Goal: Transaction & Acquisition: Purchase product/service

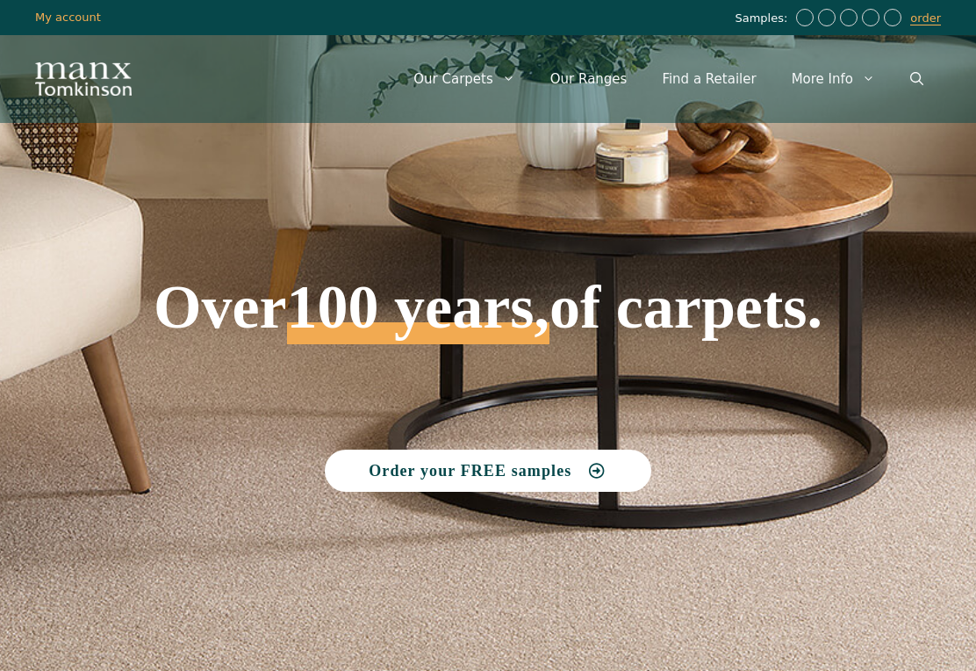
click at [473, 473] on span "Order your FREE samples" at bounding box center [470, 471] width 203 height 16
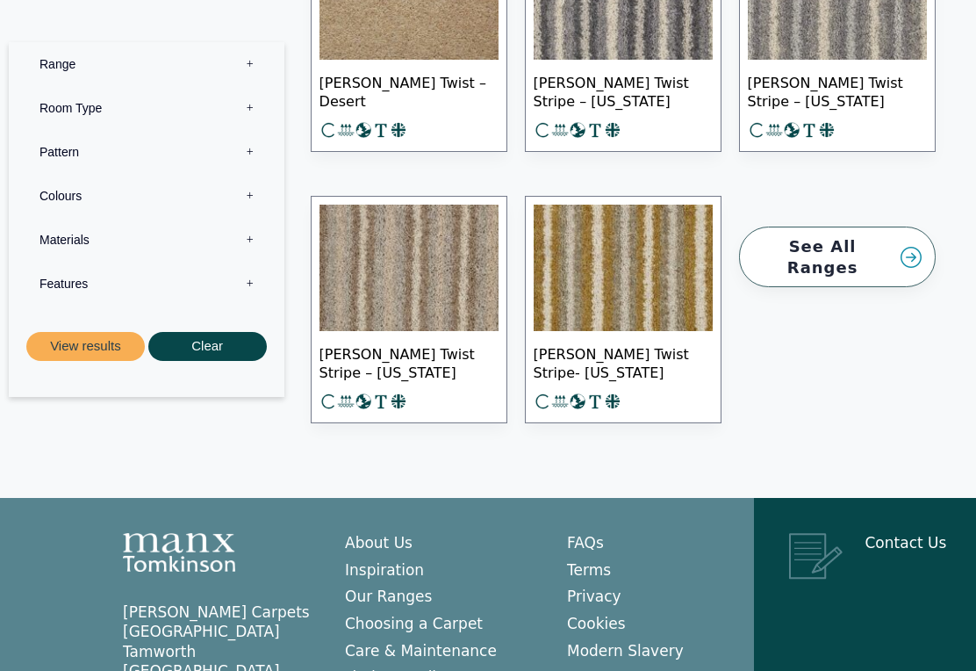
scroll to position [23280, 0]
click at [890, 257] on link "See All Ranges" at bounding box center [837, 257] width 197 height 61
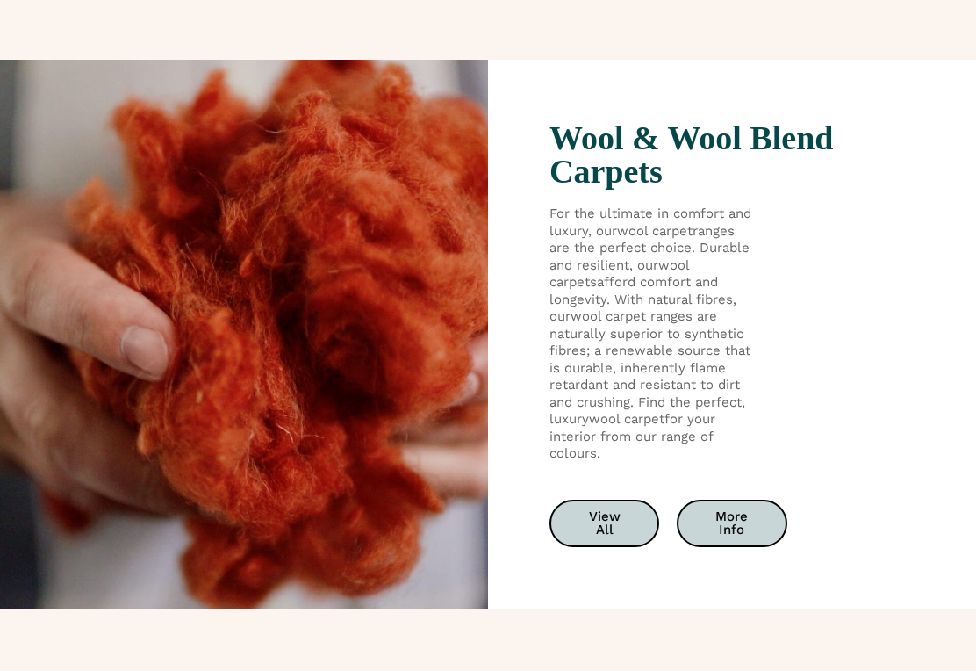
scroll to position [2697, 0]
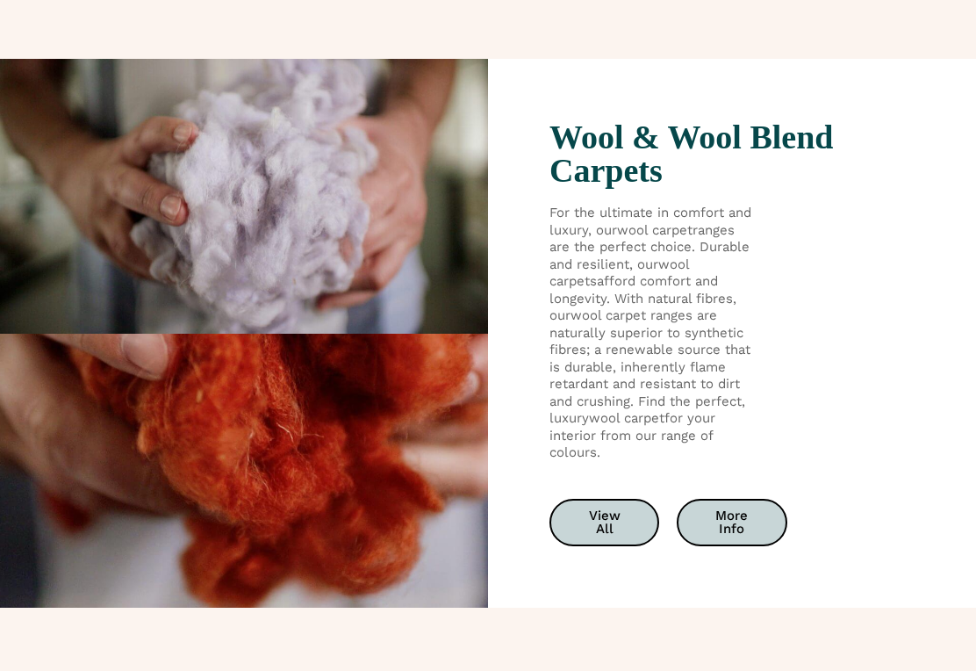
click at [609, 512] on span "View All" at bounding box center [604, 522] width 48 height 26
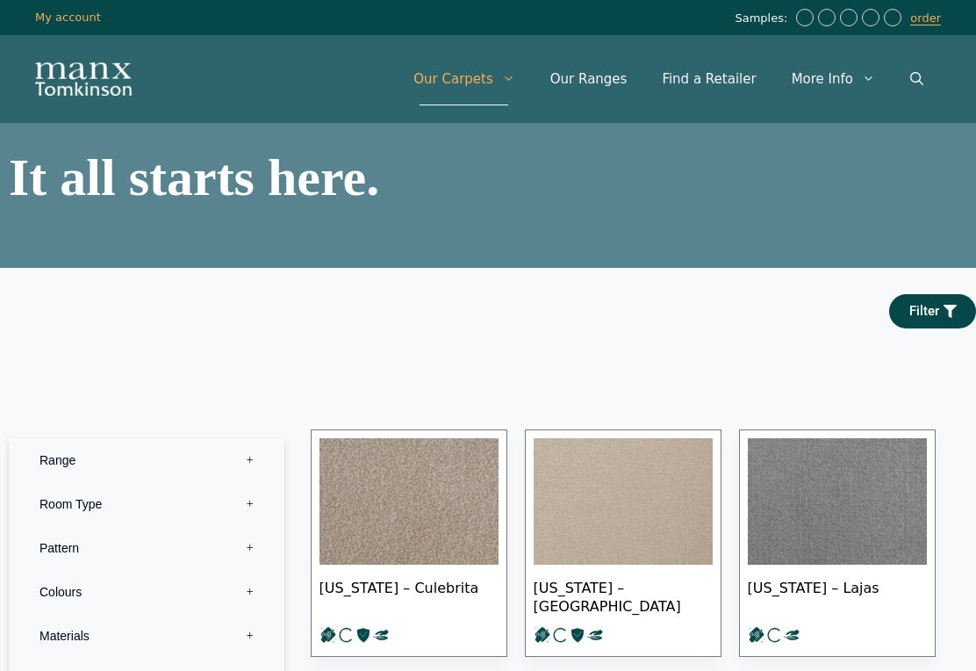
click at [915, 79] on icon "Open Search Bar" at bounding box center [917, 78] width 13 height 13
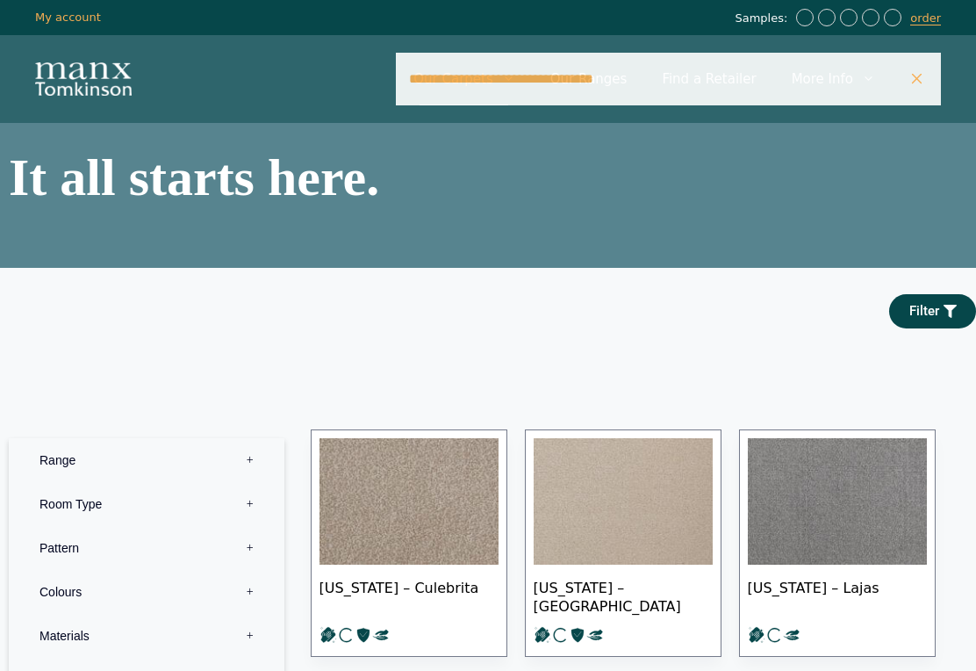
type input "**********"
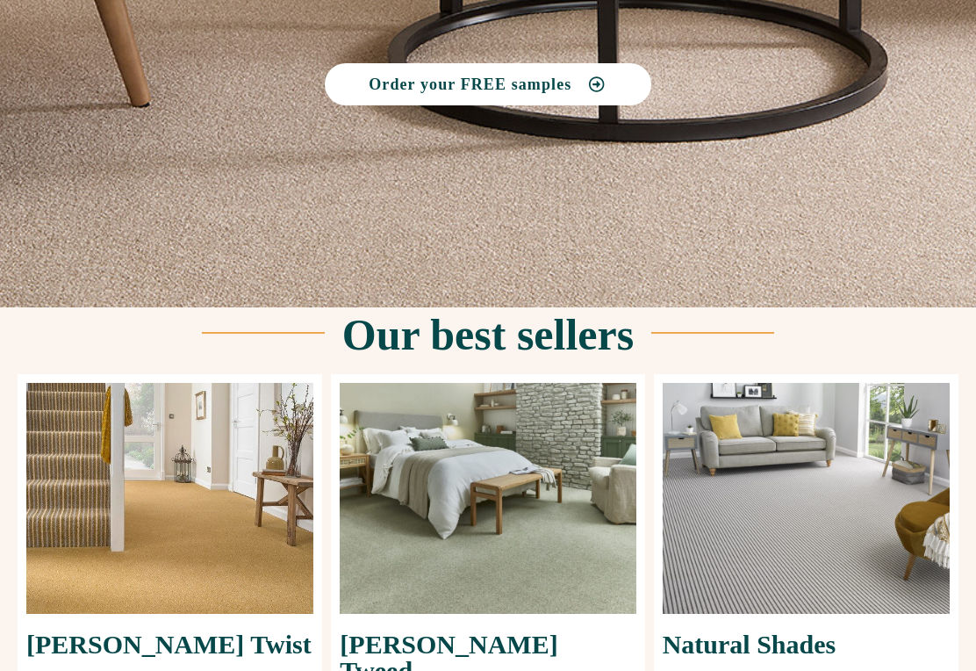
scroll to position [445, 0]
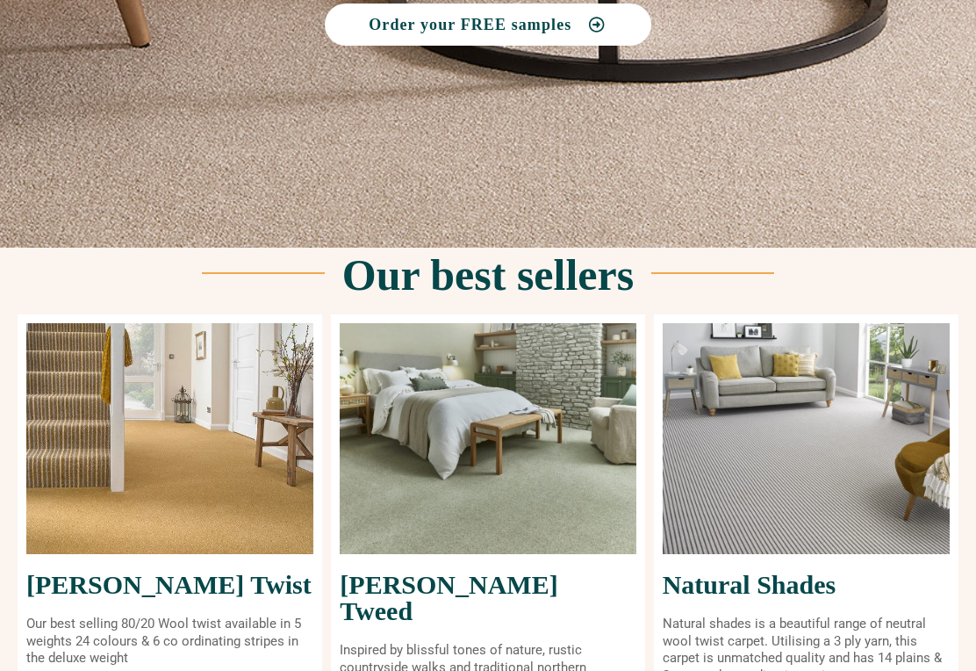
click at [511, 481] on img at bounding box center [488, 439] width 296 height 231
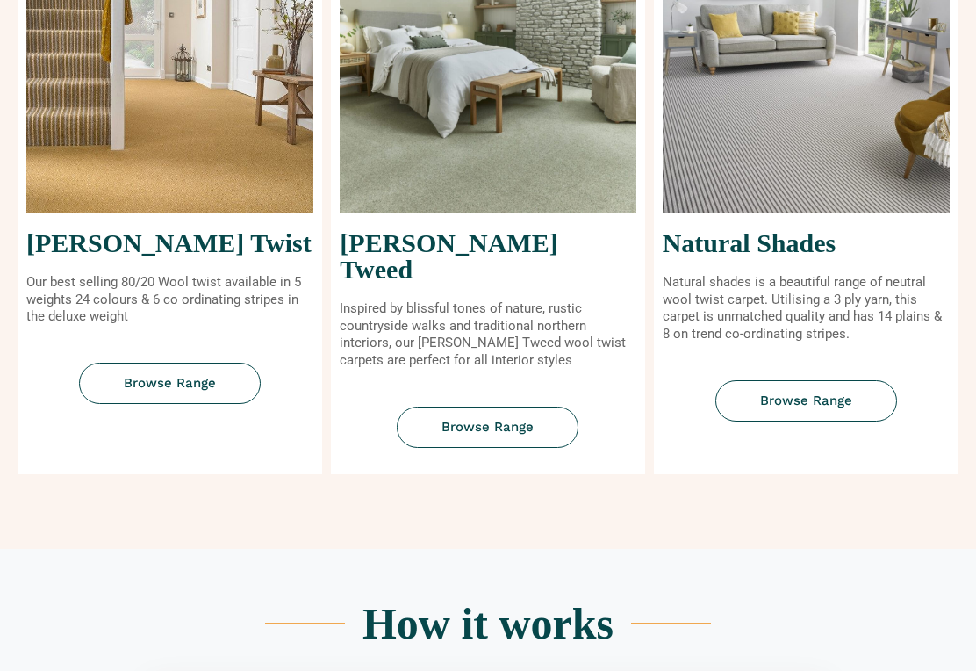
scroll to position [788, 0]
click at [496, 421] on span "Browse Range" at bounding box center [488, 427] width 92 height 13
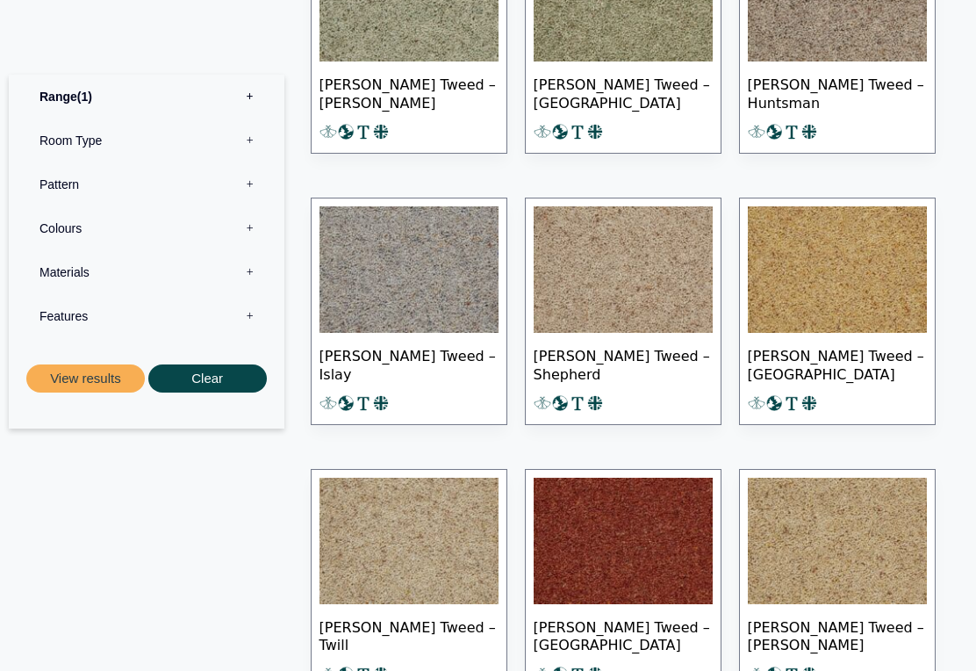
scroll to position [1306, 0]
click at [609, 275] on img at bounding box center [623, 269] width 179 height 126
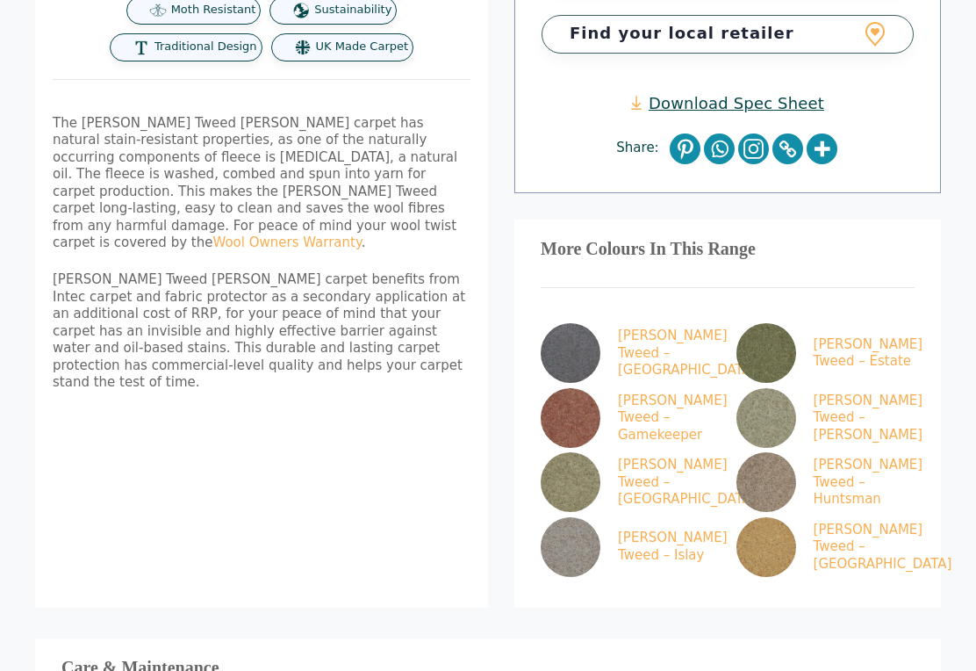
scroll to position [731, 0]
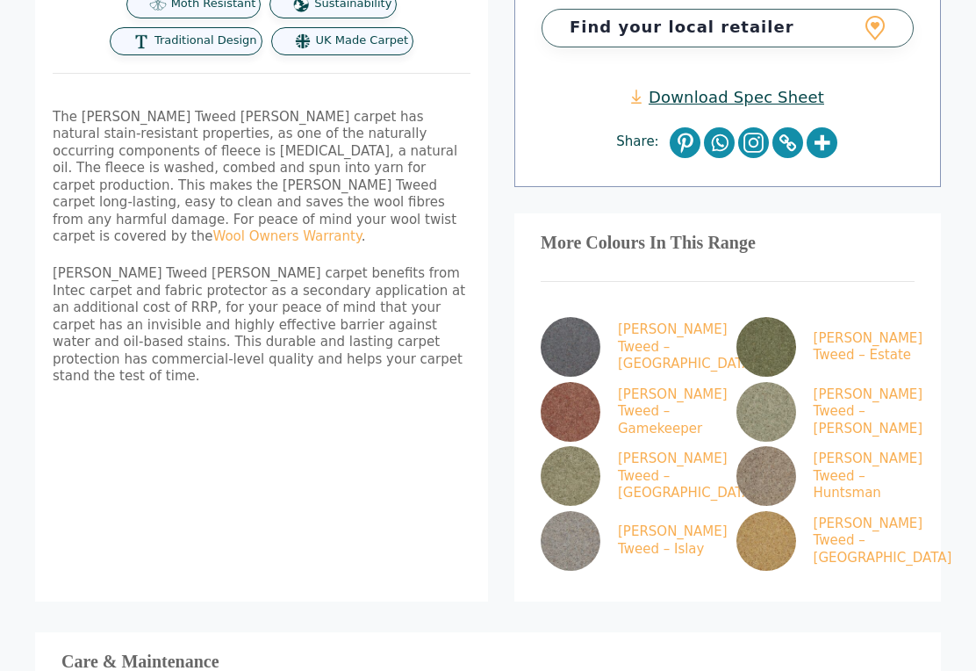
click at [566, 511] on img at bounding box center [571, 541] width 60 height 60
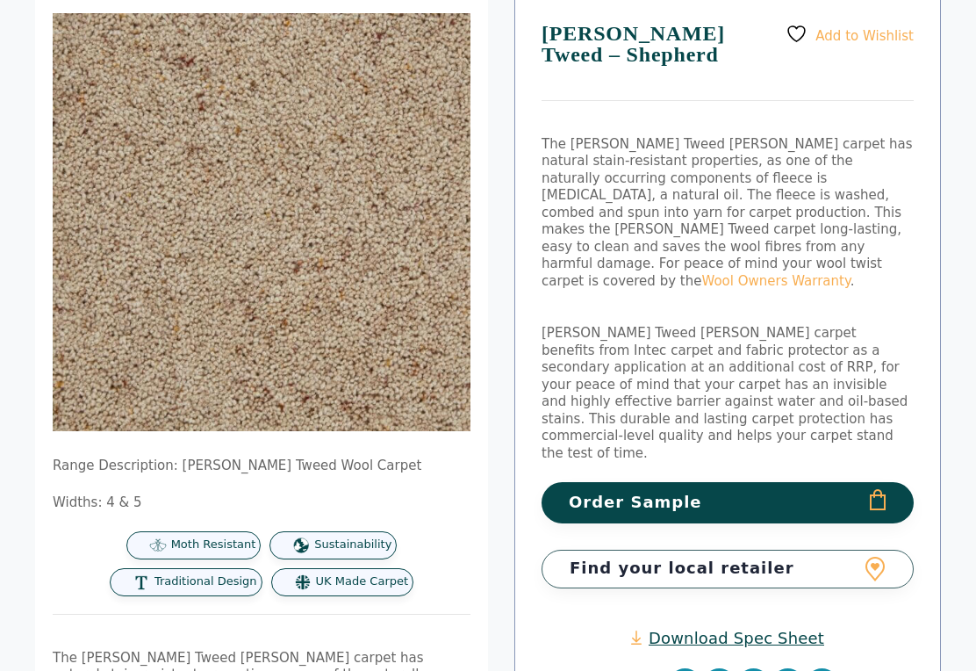
scroll to position [183, 0]
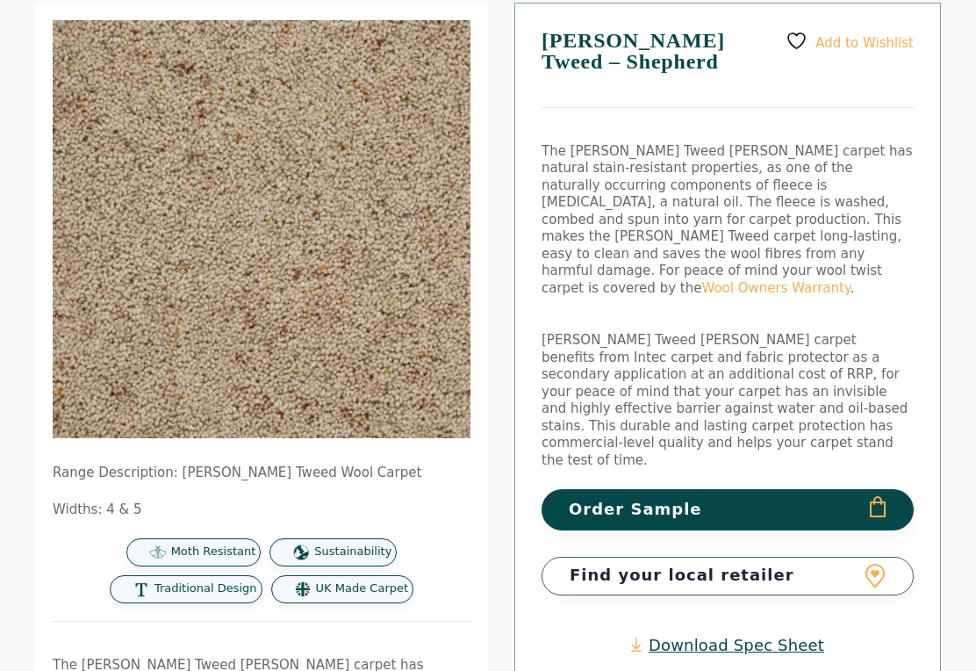
click at [887, 490] on button "Order Sample" at bounding box center [728, 510] width 372 height 41
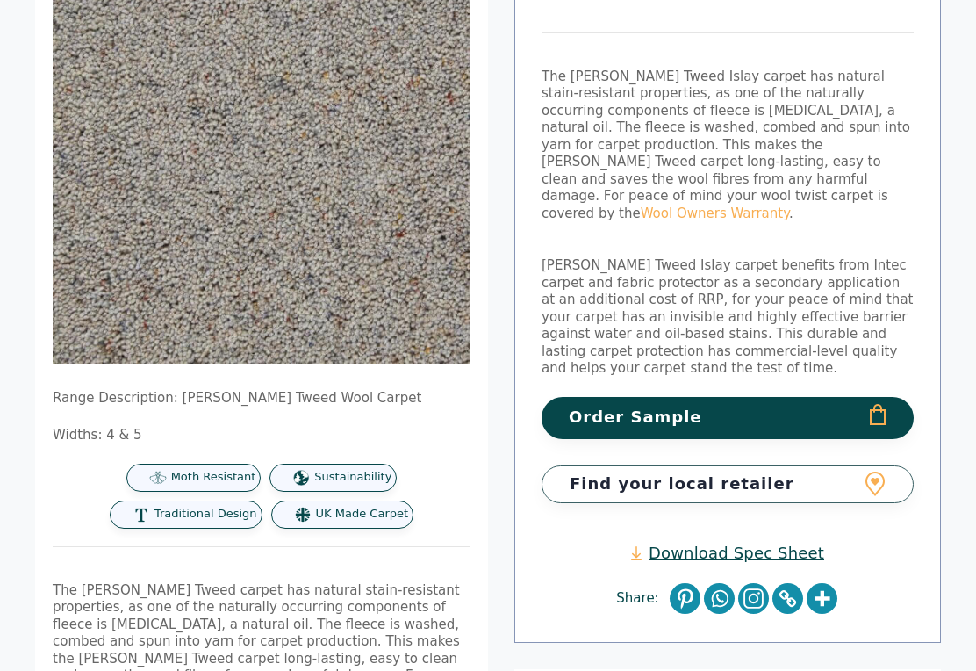
scroll to position [270, 0]
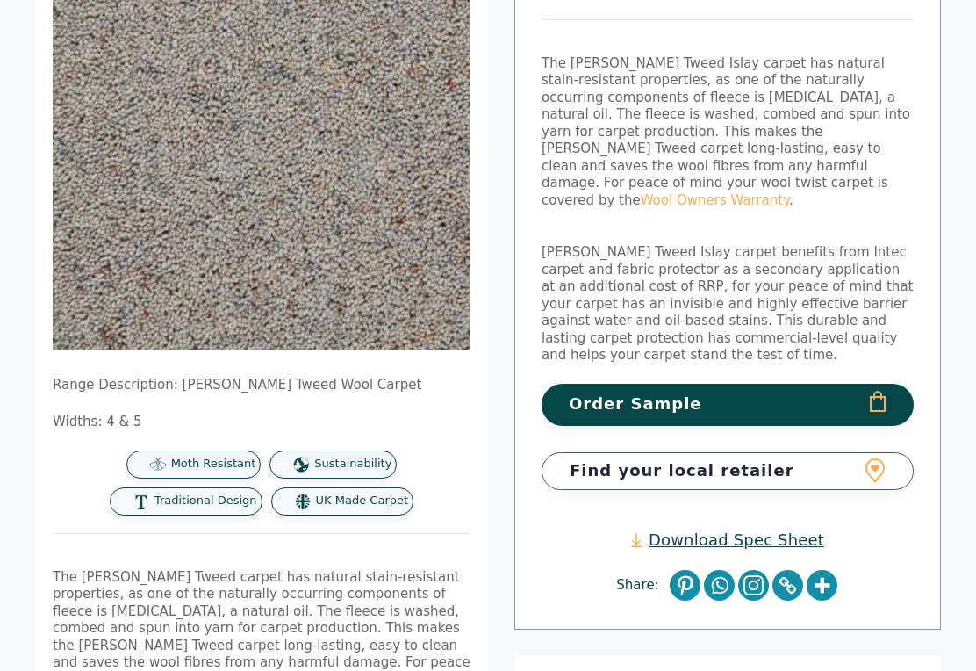
click at [745, 385] on button "Order Sample" at bounding box center [728, 405] width 372 height 41
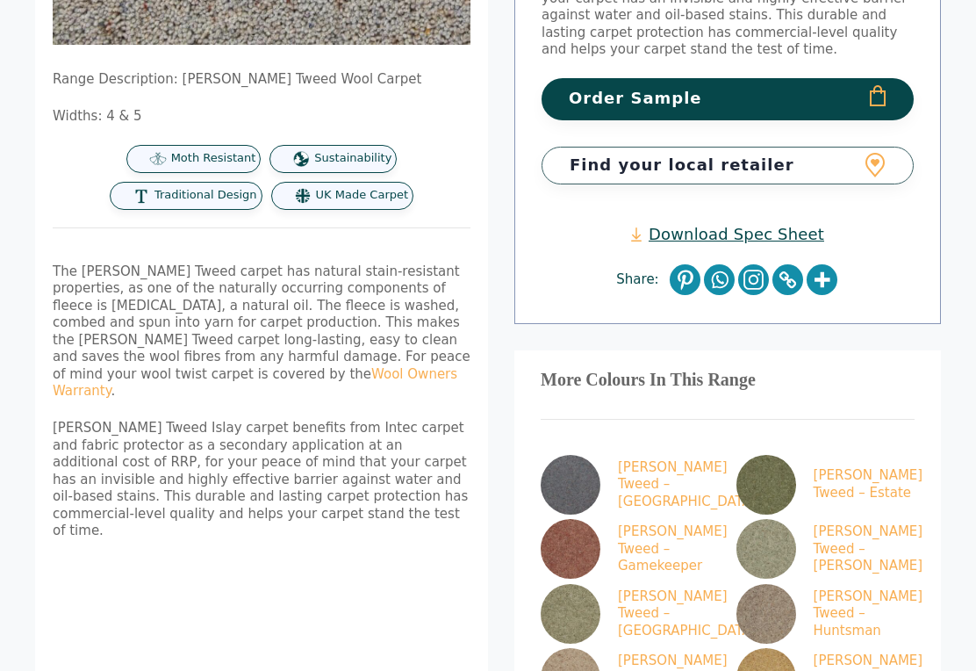
scroll to position [584, 0]
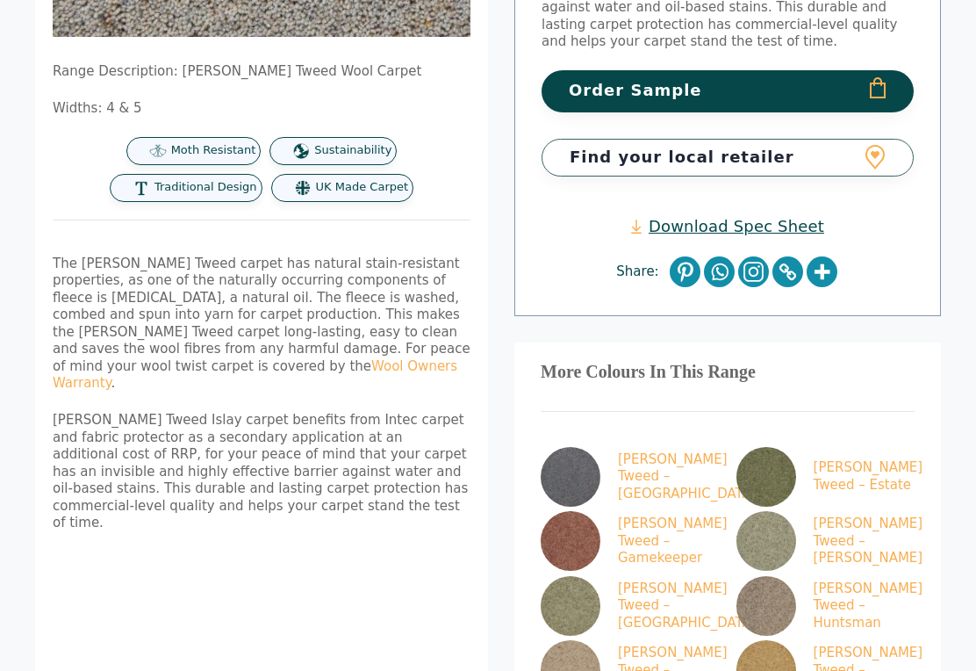
click at [764, 512] on img at bounding box center [767, 542] width 60 height 60
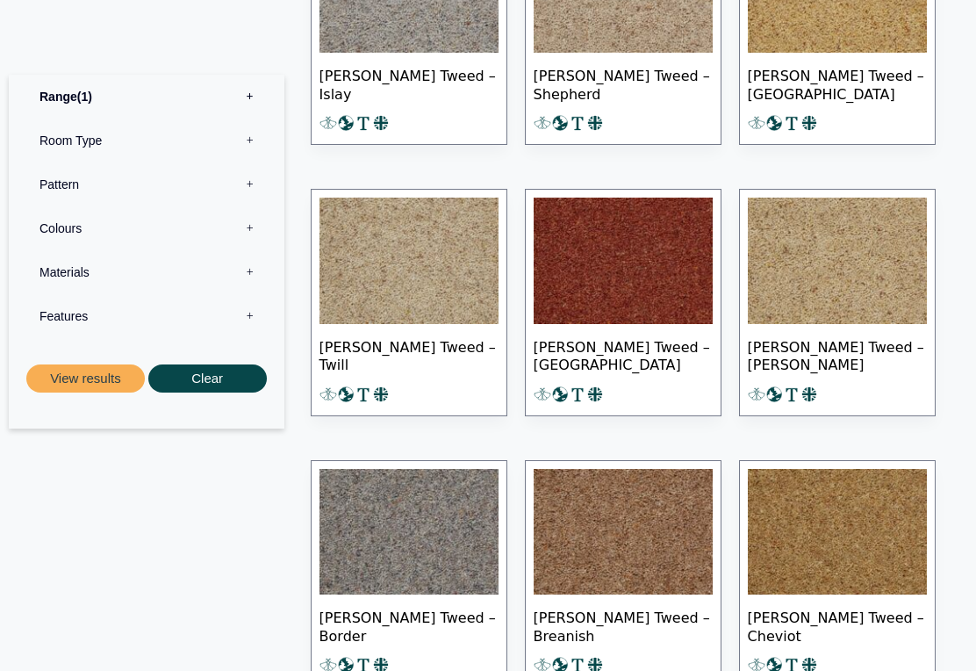
scroll to position [1589, 0]
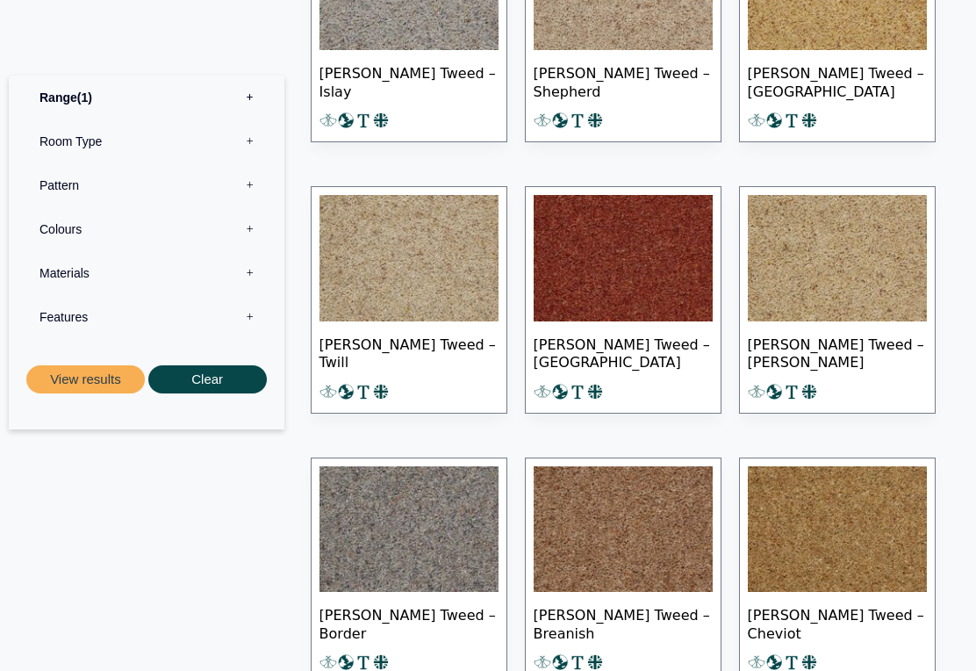
click at [414, 263] on img at bounding box center [409, 258] width 179 height 126
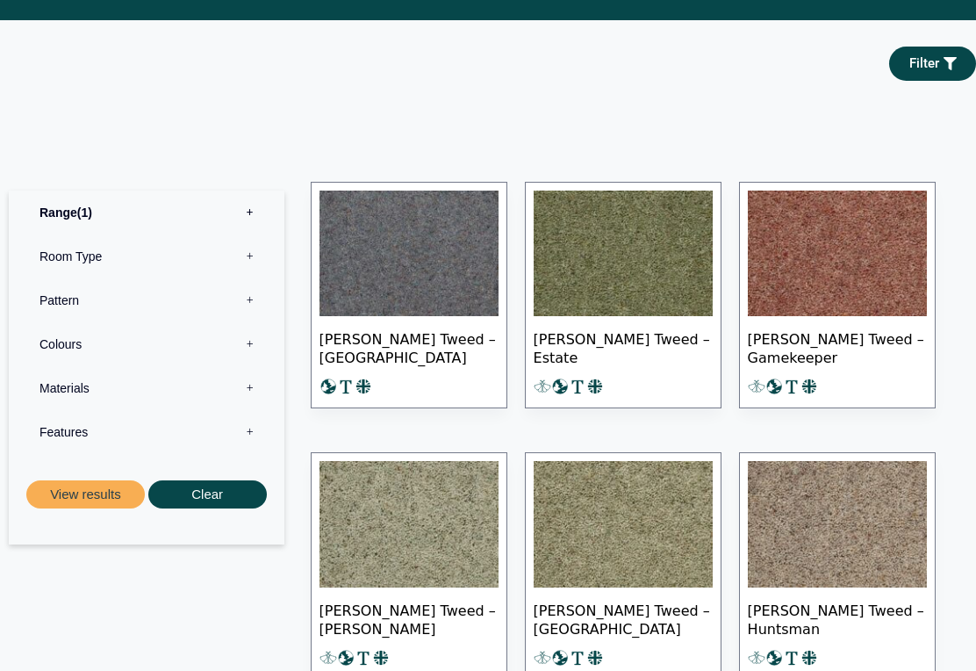
scroll to position [782, 0]
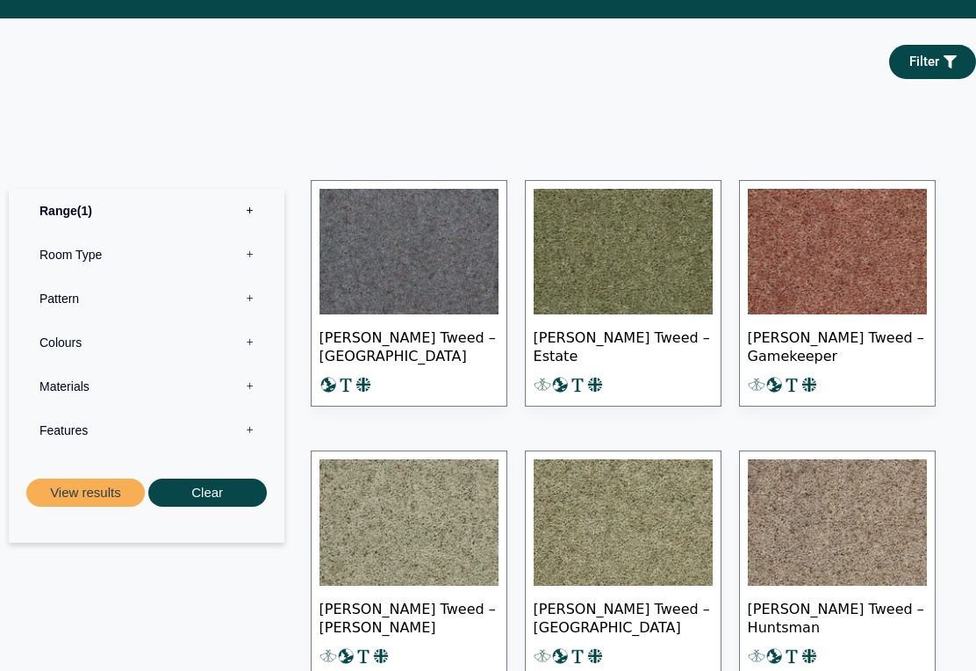
click at [104, 498] on button "View results" at bounding box center [85, 493] width 119 height 29
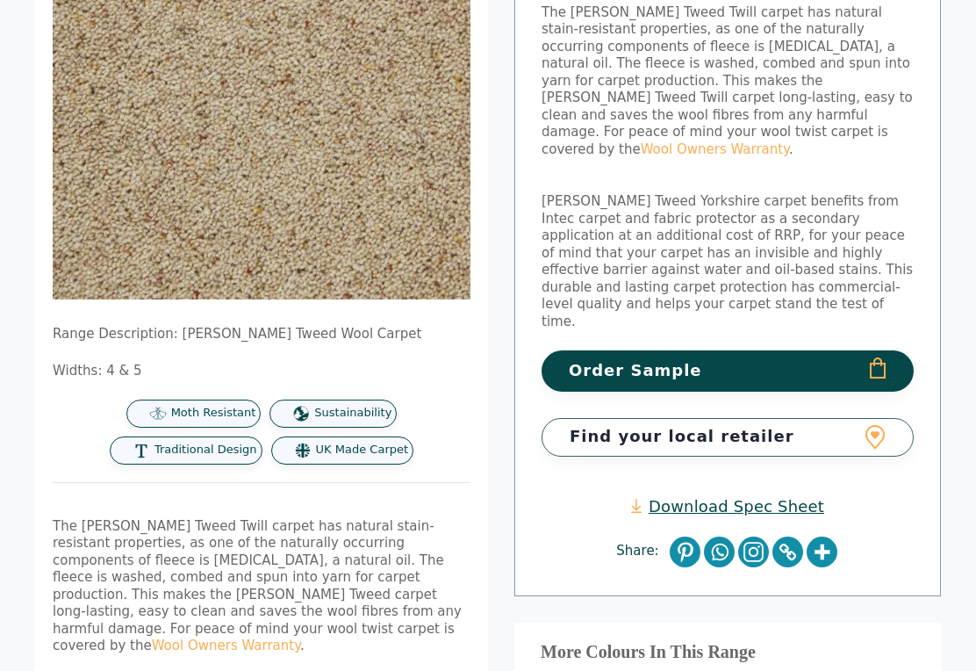
scroll to position [322, 0]
click at [882, 350] on button "Order Sample" at bounding box center [728, 370] width 372 height 41
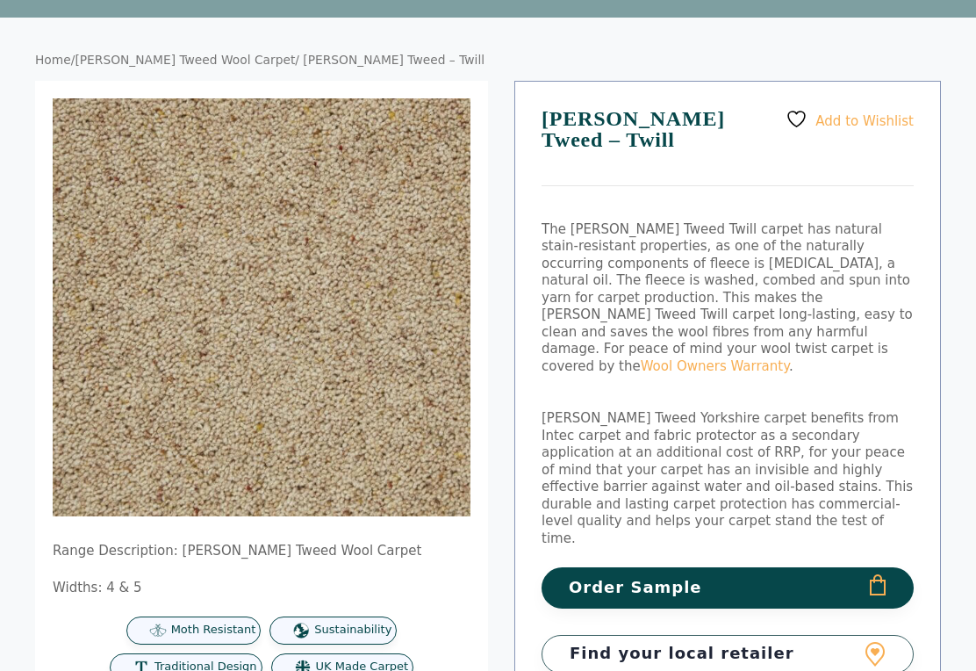
scroll to position [0, 0]
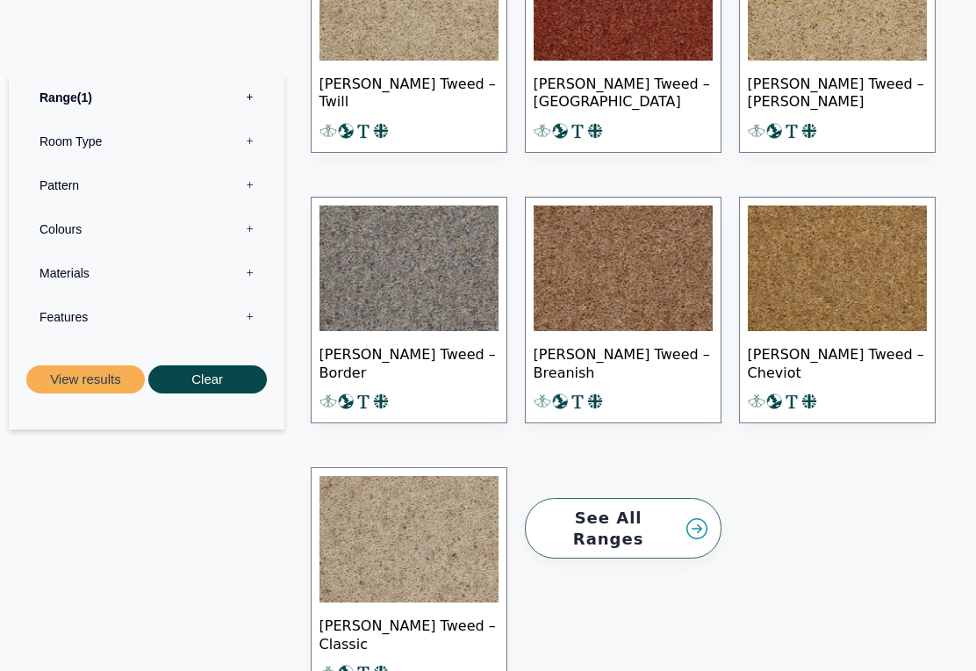
scroll to position [1811, 0]
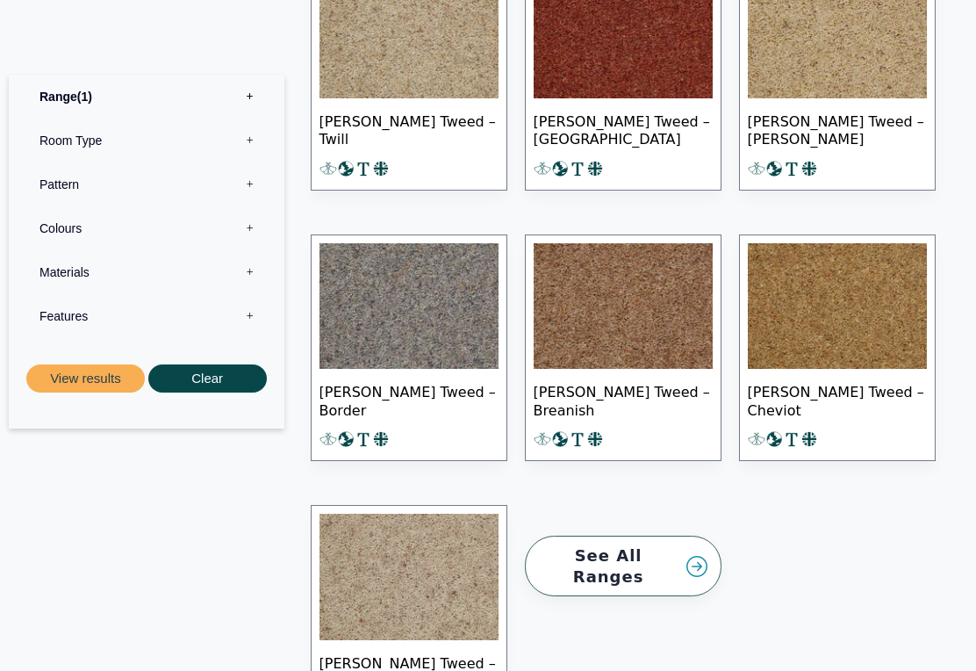
click at [214, 387] on button "Clear" at bounding box center [207, 378] width 119 height 29
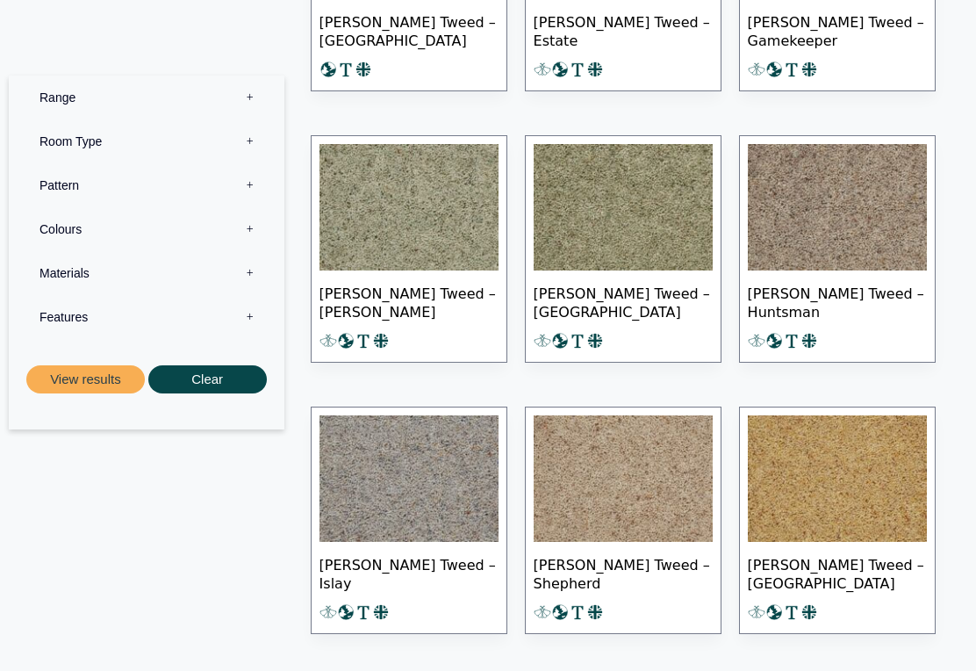
scroll to position [1095, 0]
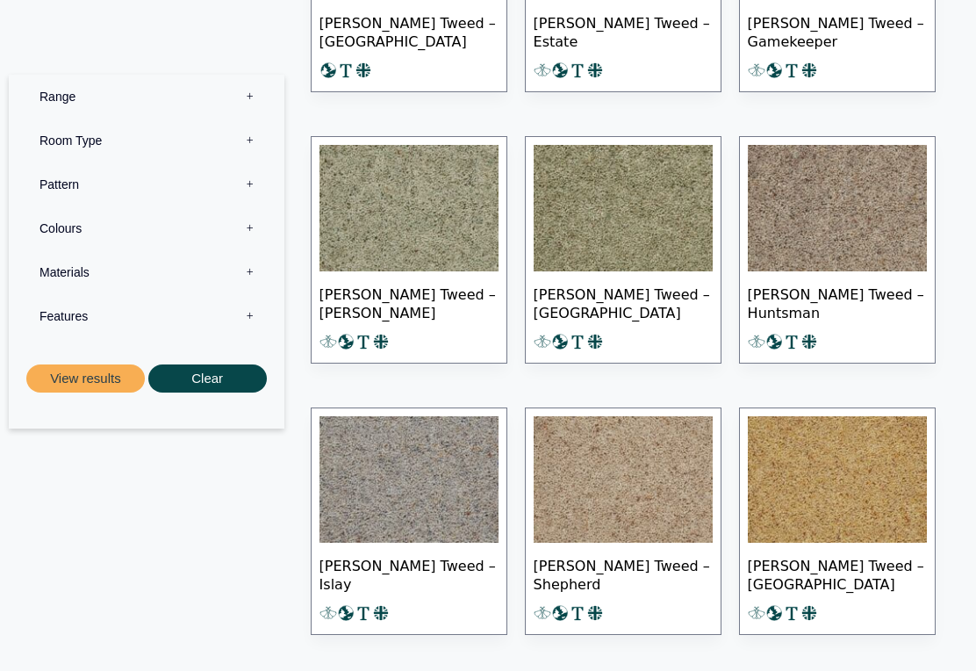
click at [213, 376] on button "Clear" at bounding box center [207, 378] width 119 height 29
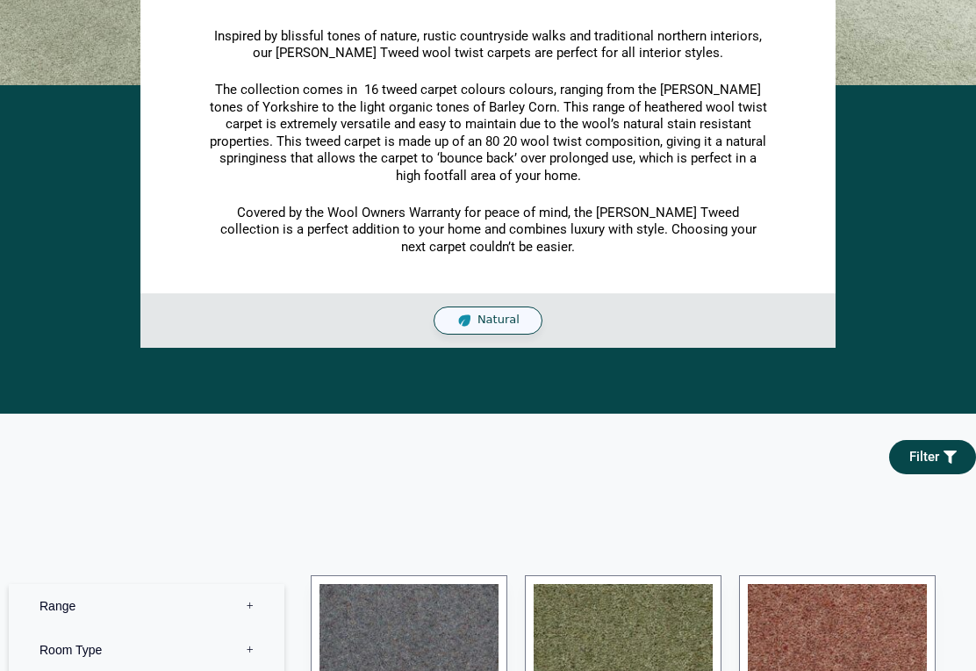
scroll to position [0, 0]
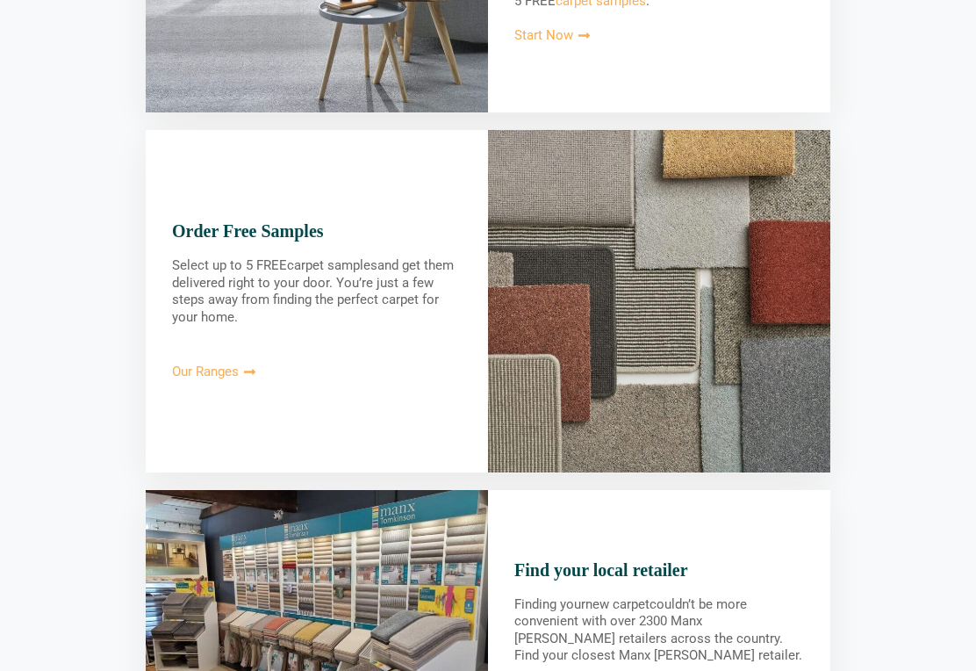
scroll to position [1581, 0]
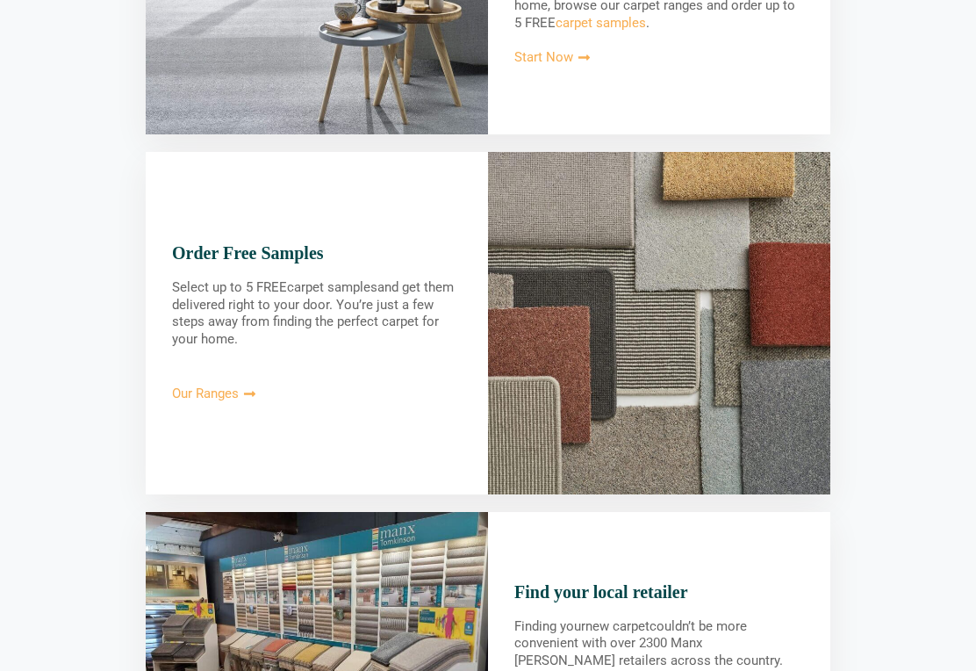
click at [222, 388] on span "Our Ranges" at bounding box center [205, 394] width 67 height 13
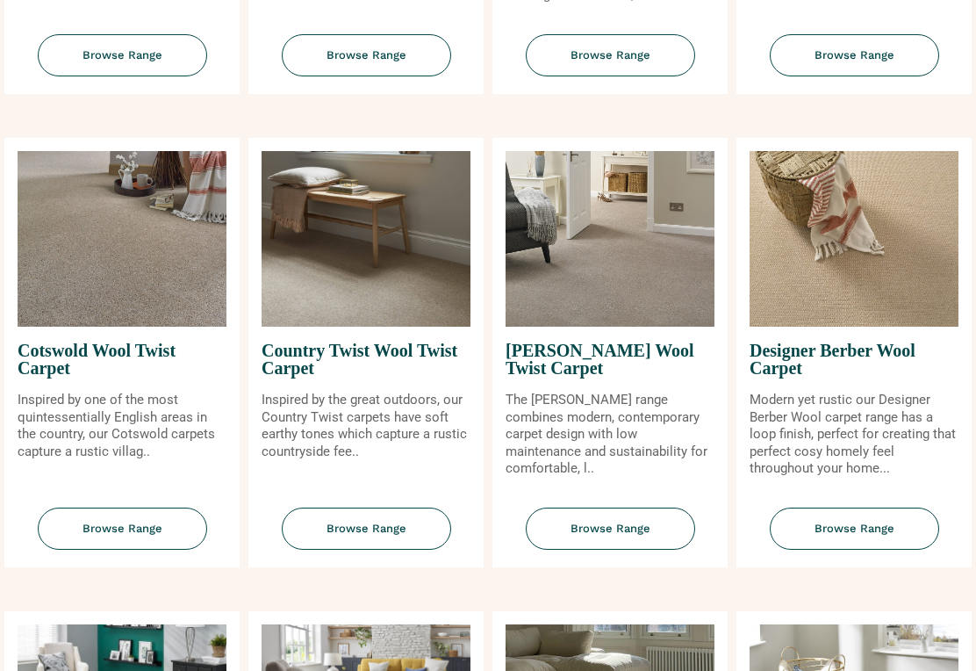
scroll to position [620, 0]
click at [883, 540] on span "Browse Range" at bounding box center [854, 529] width 169 height 43
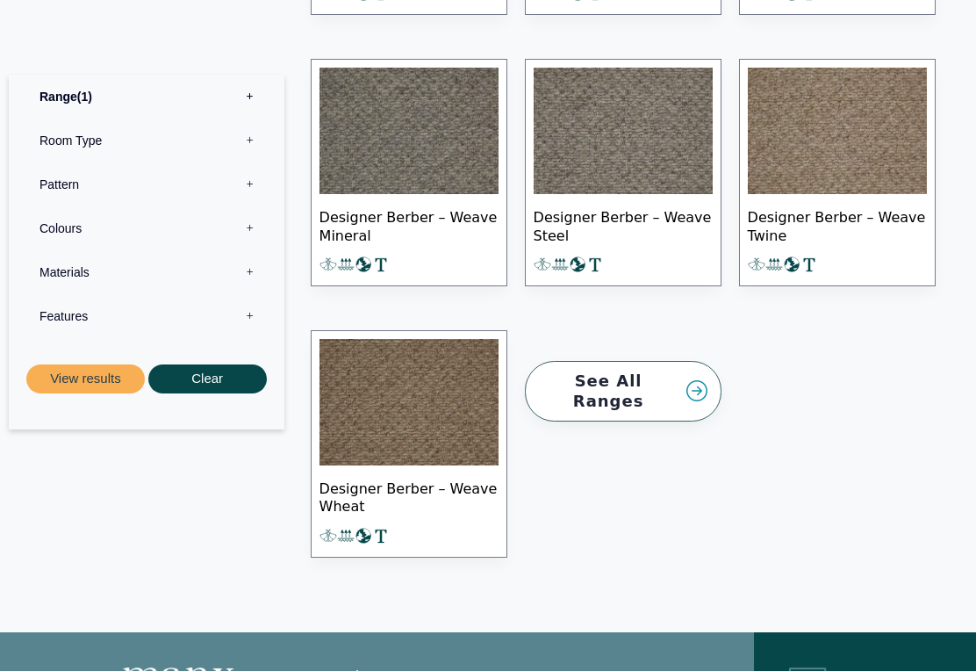
scroll to position [2078, 0]
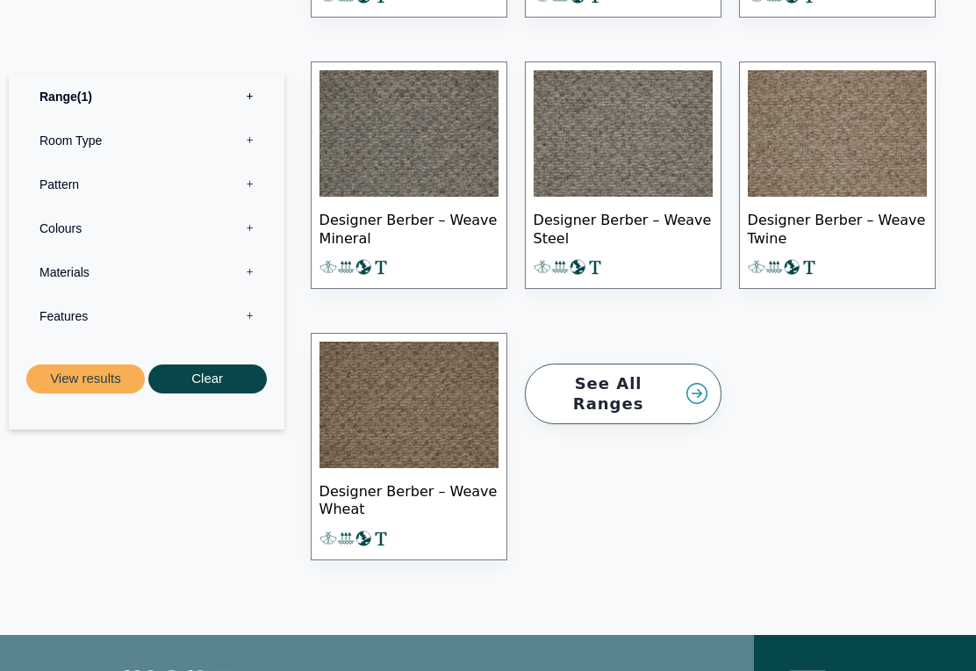
click at [645, 384] on link "See All Ranges" at bounding box center [623, 394] width 197 height 61
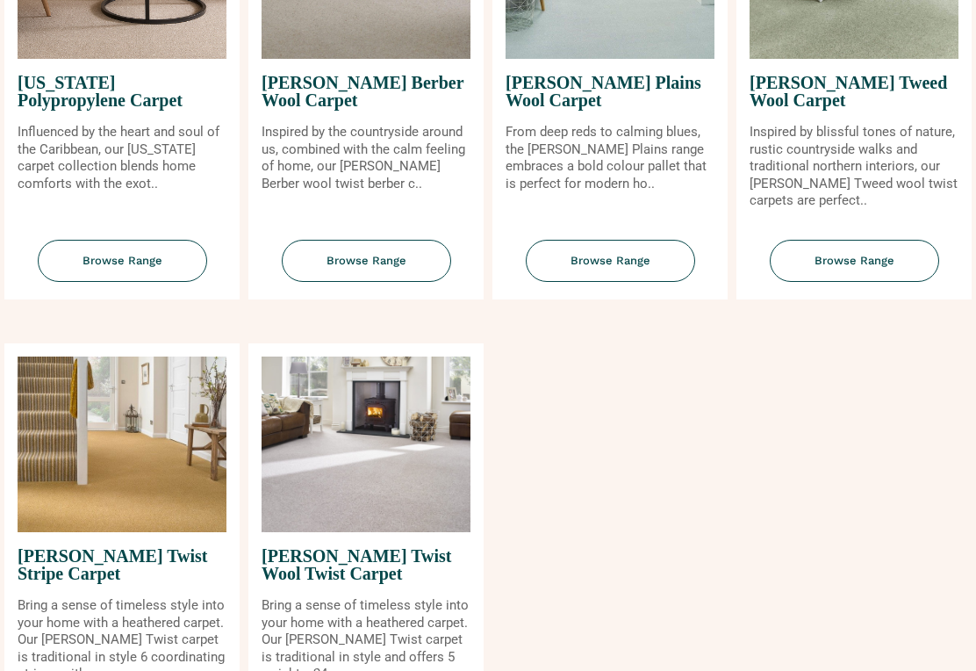
scroll to position [1841, 0]
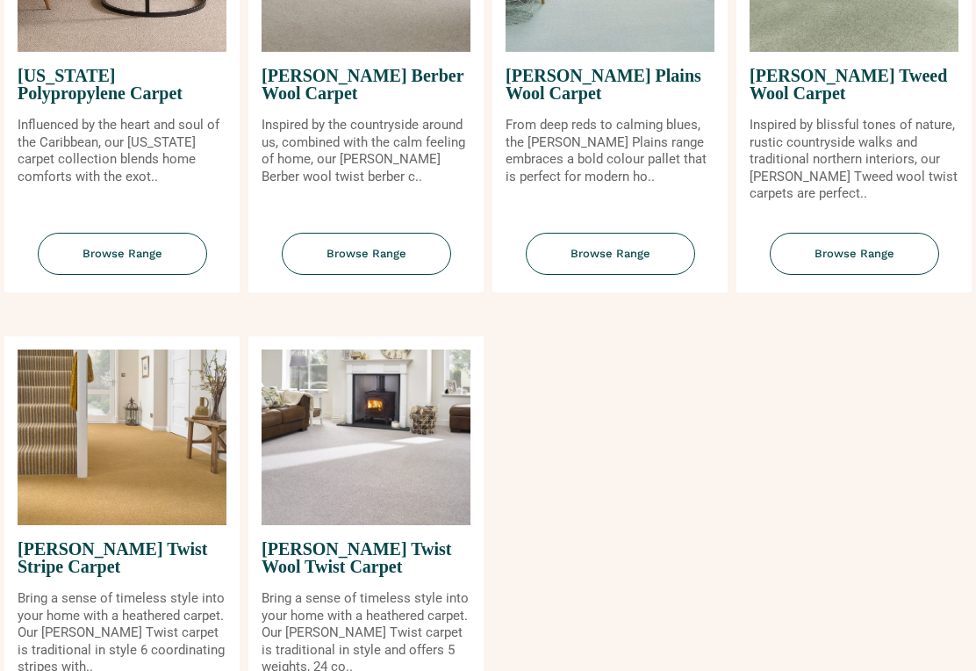
click at [372, 474] on img at bounding box center [366, 438] width 209 height 176
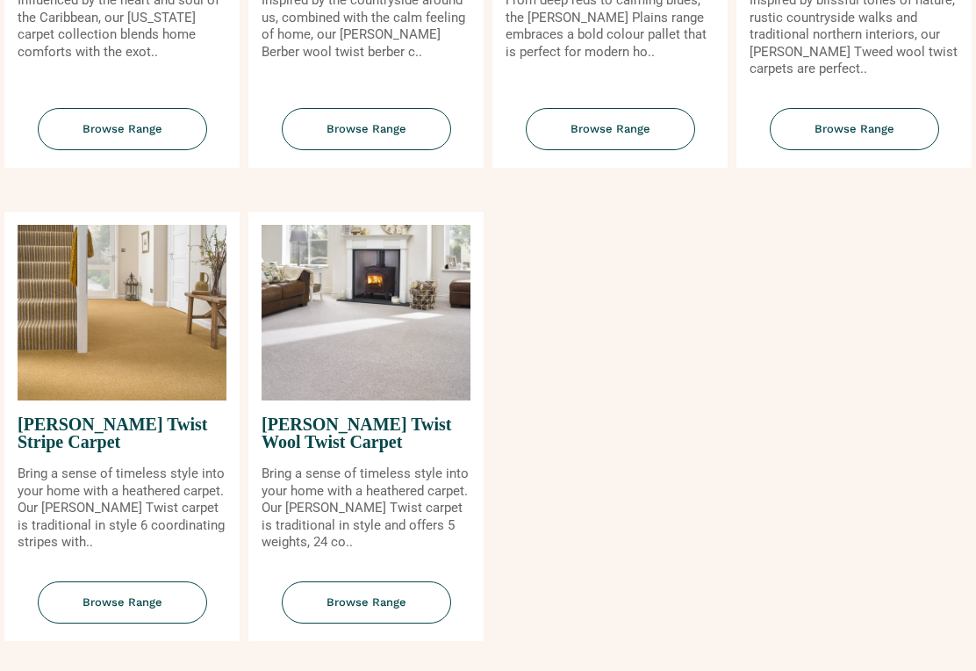
scroll to position [1972, 0]
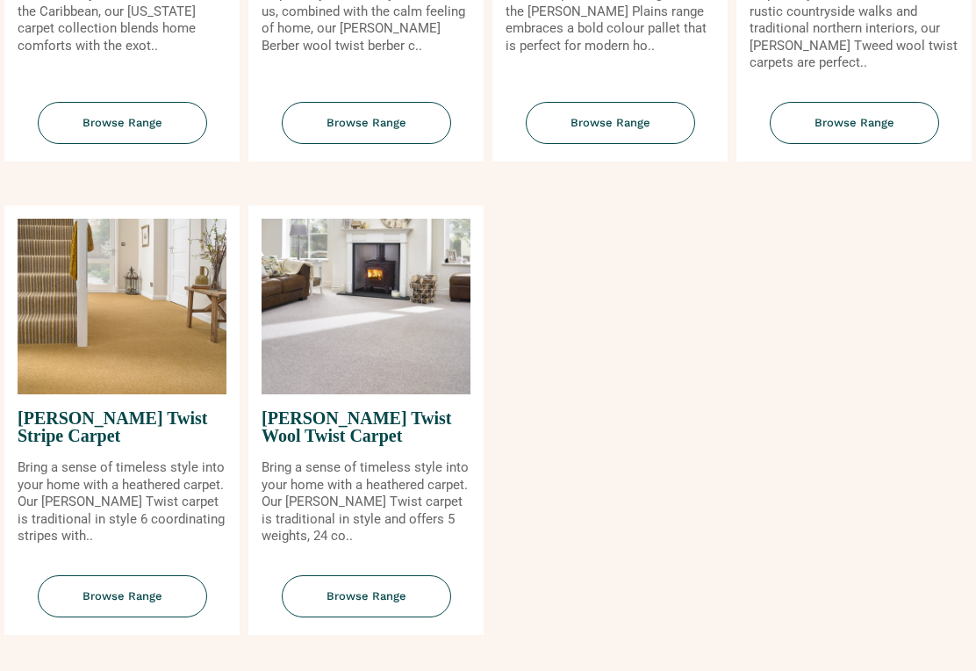
click at [385, 594] on span "Browse Range" at bounding box center [366, 597] width 169 height 43
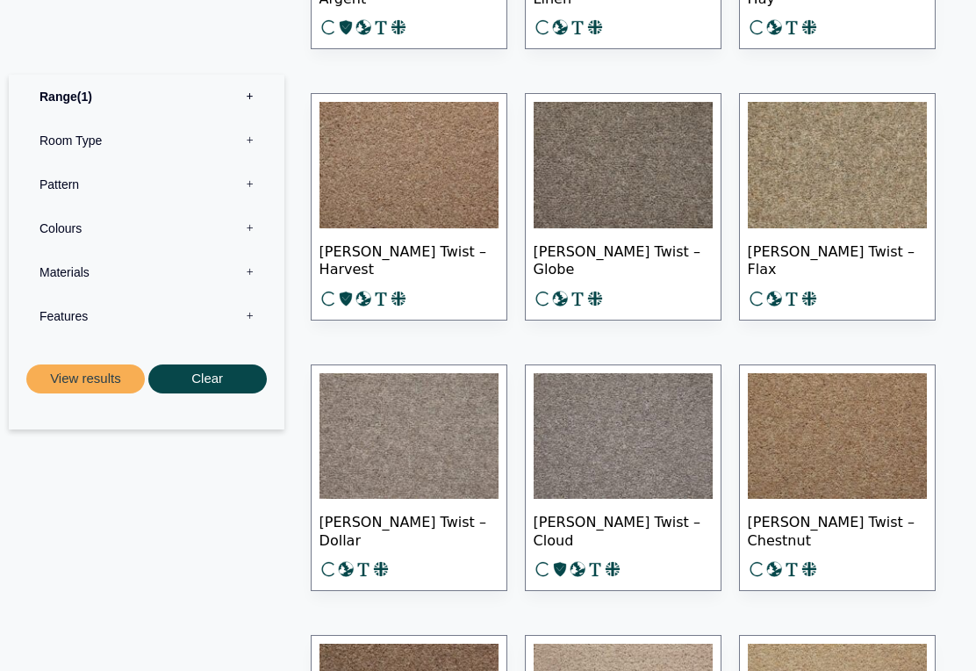
scroll to position [2242, 0]
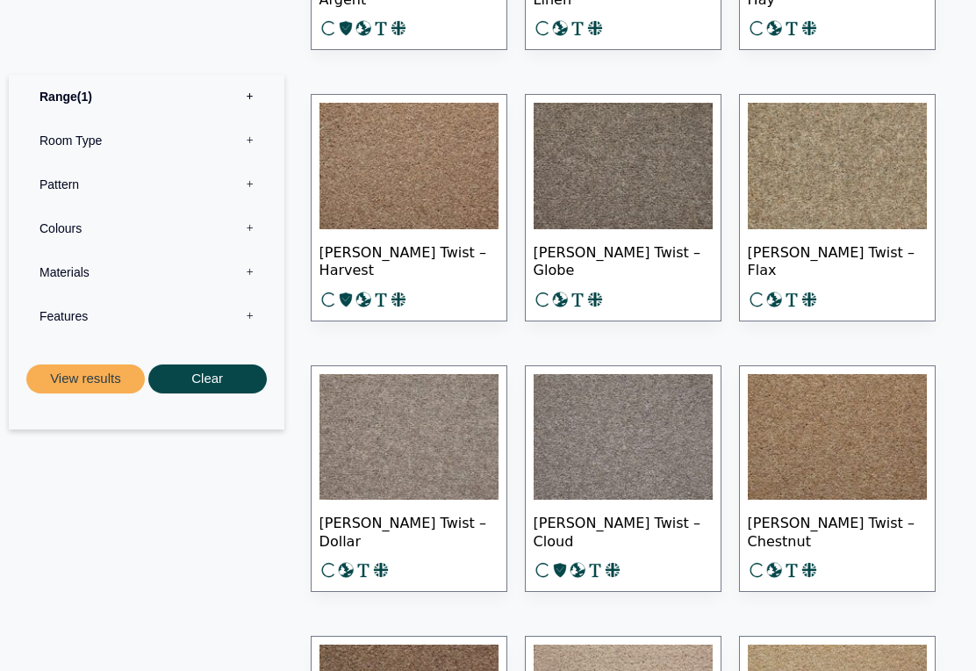
click at [622, 436] on img at bounding box center [623, 438] width 179 height 126
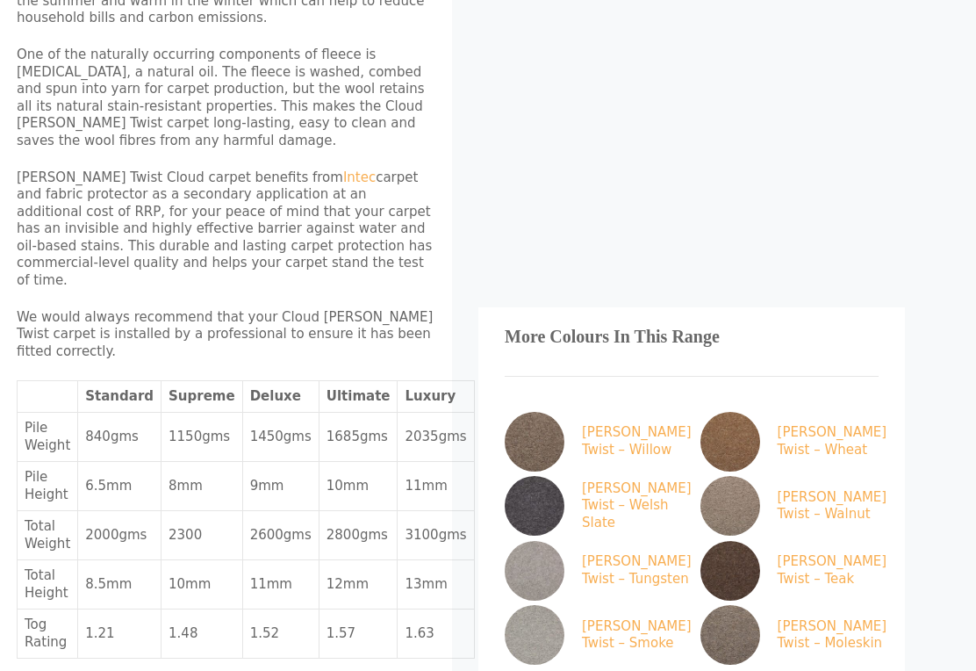
scroll to position [1022, 36]
click at [539, 541] on img at bounding box center [535, 571] width 60 height 60
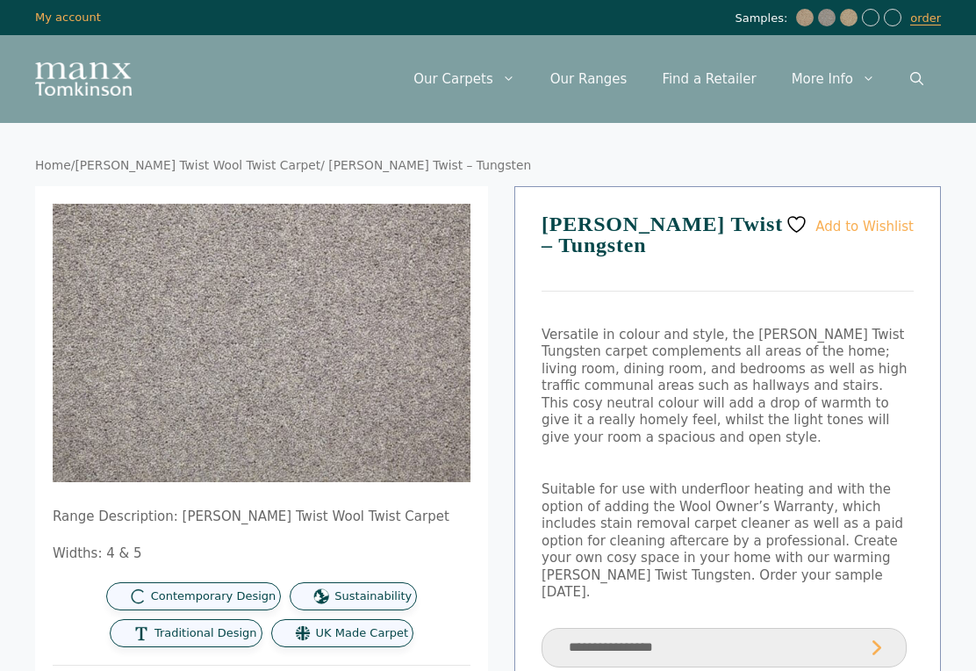
click at [936, 22] on link "order" at bounding box center [926, 18] width 31 height 14
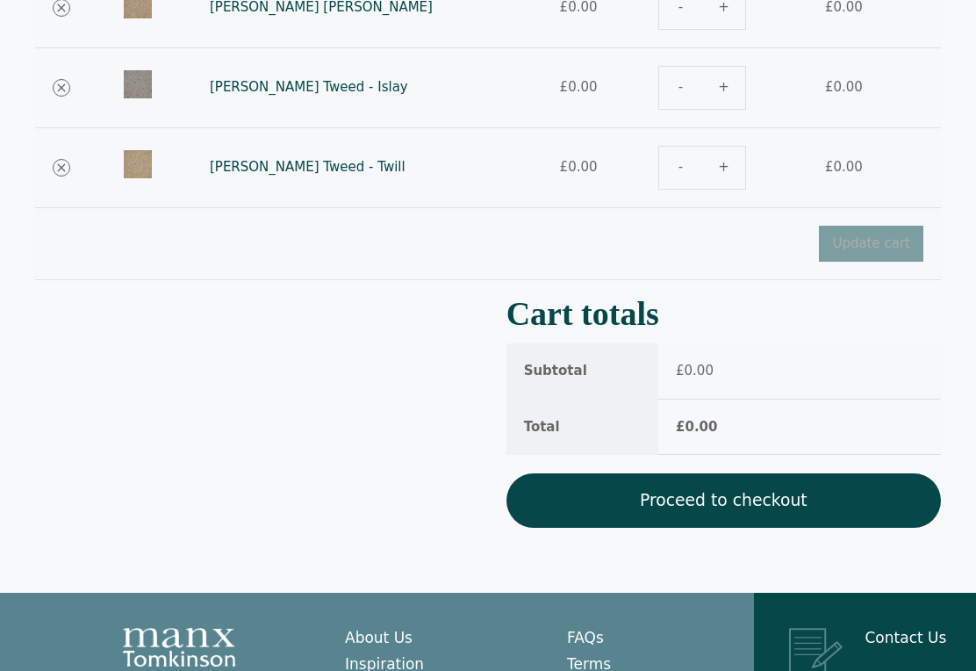
scroll to position [324, 0]
click at [753, 493] on link "Proceed to checkout" at bounding box center [724, 500] width 435 height 54
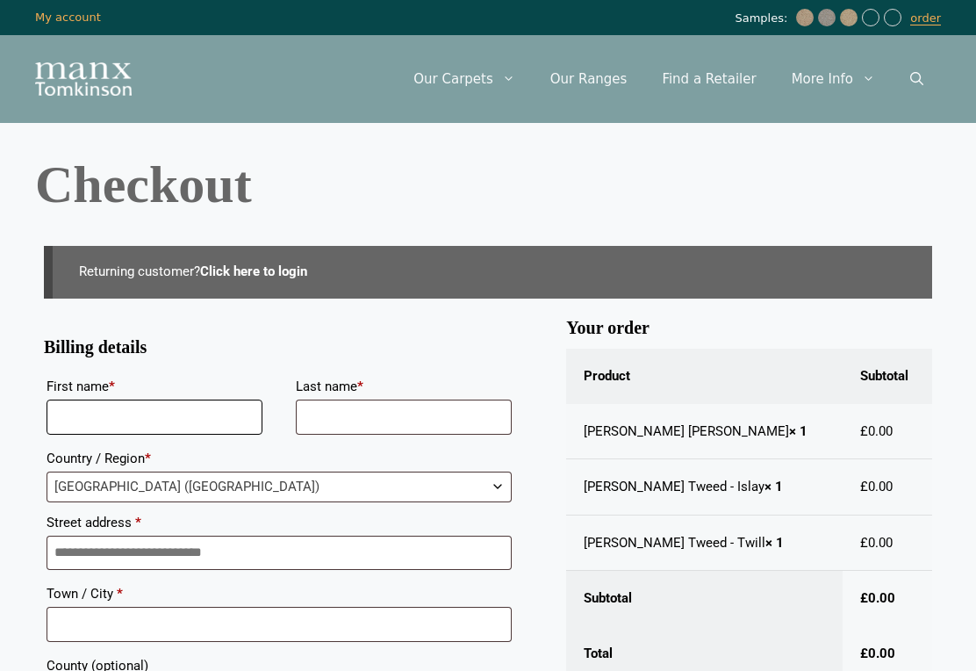
click at [72, 414] on input "First name *" at bounding box center [155, 417] width 216 height 35
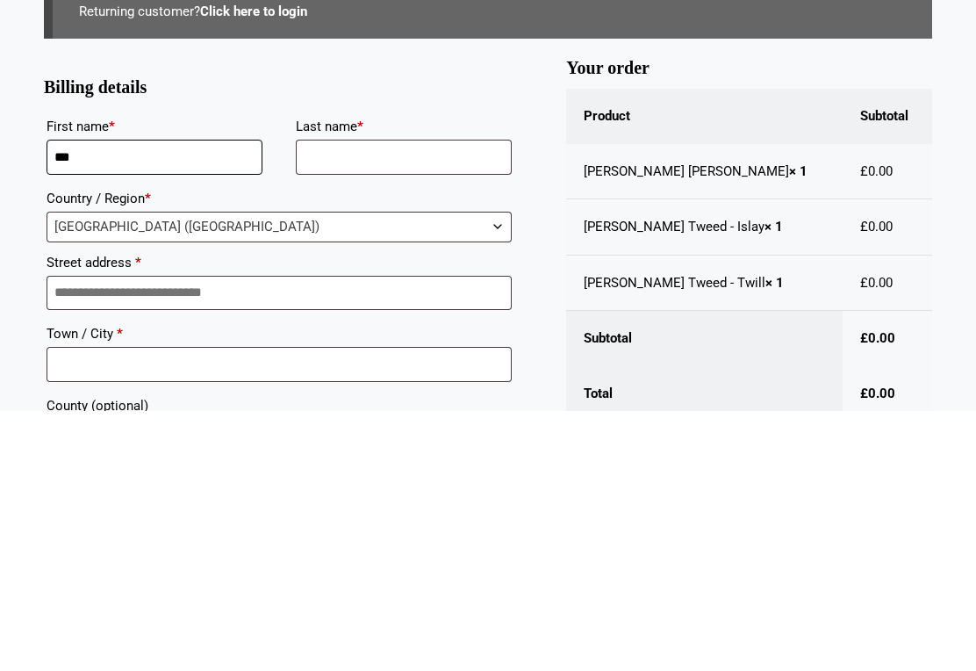
type input "***"
click at [323, 400] on input "Last name *" at bounding box center [404, 417] width 216 height 35
type input "********"
click at [83, 536] on input "Street address *" at bounding box center [279, 553] width 465 height 35
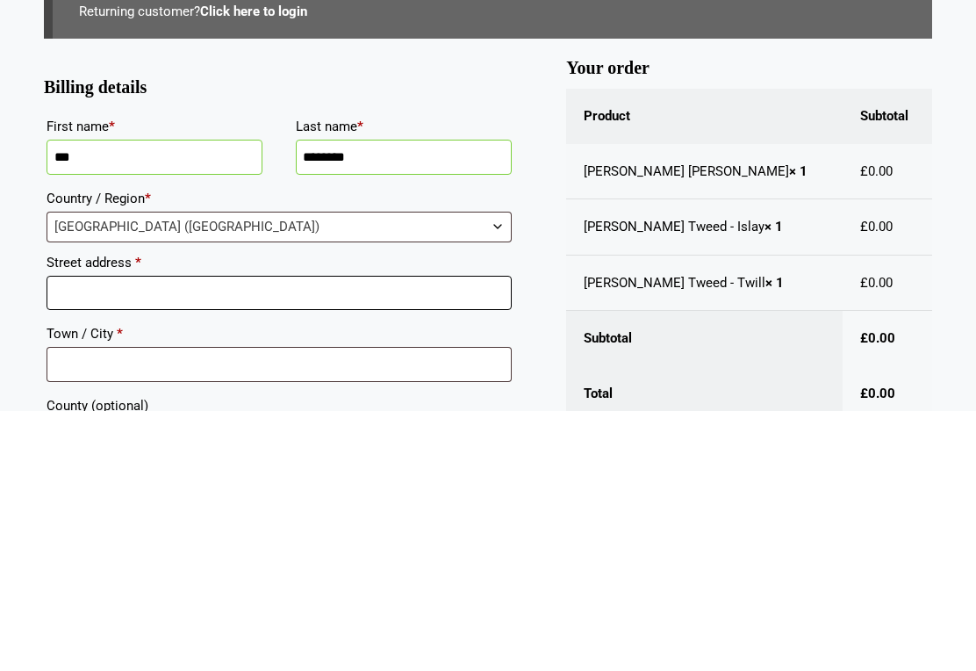
scroll to position [37, 0]
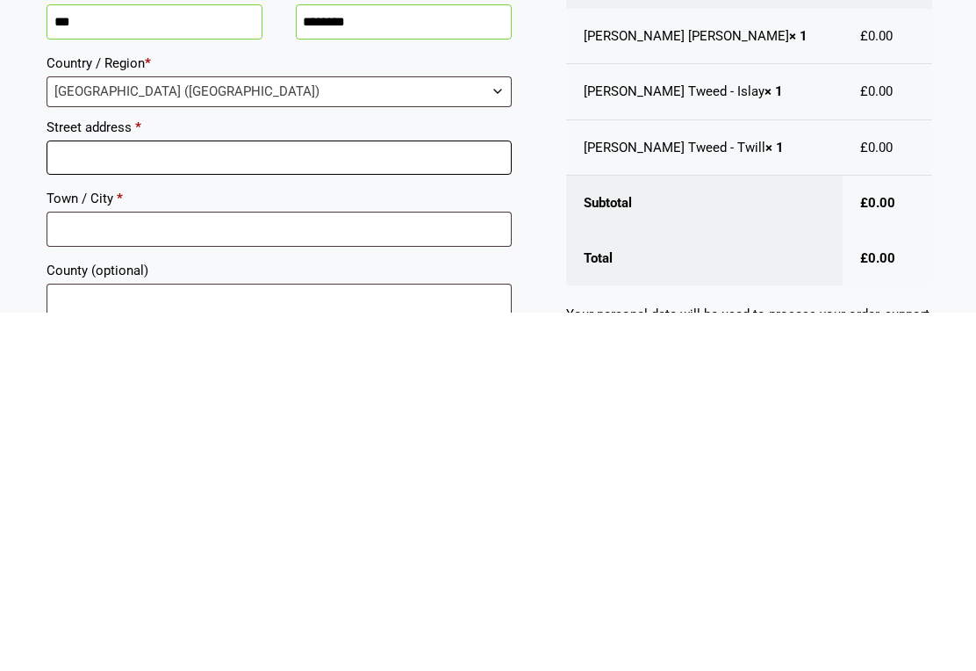
type input "**********"
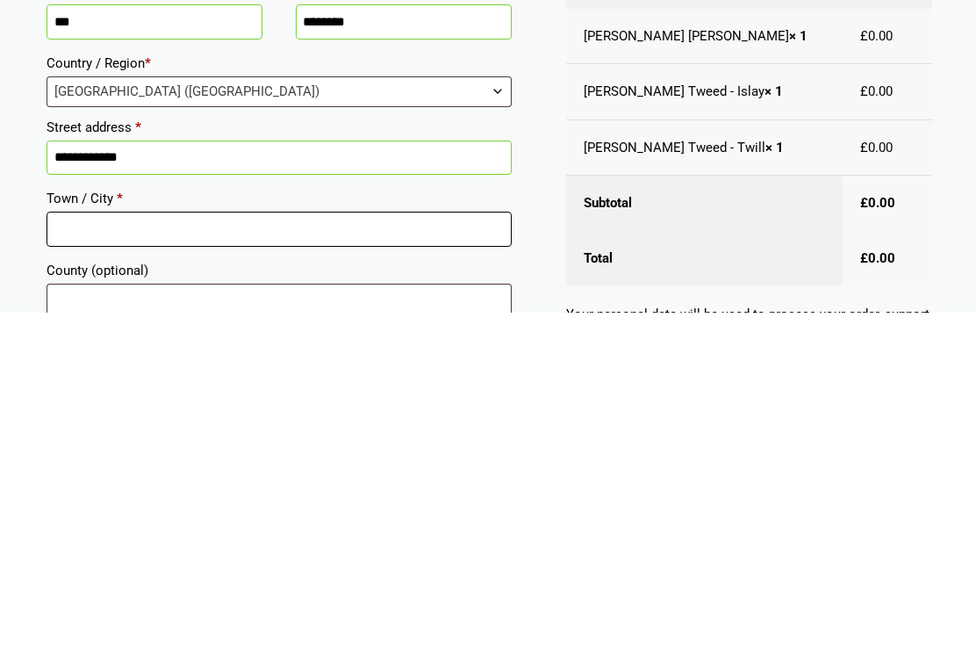
type input "**********"
type input "*******"
type input "********"
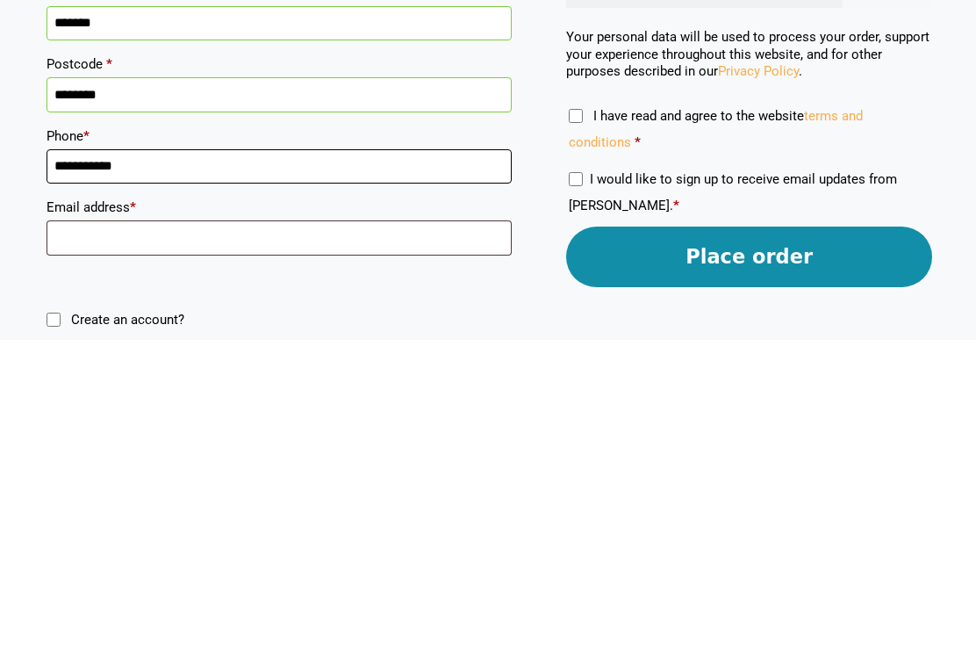
scroll to position [378, 0]
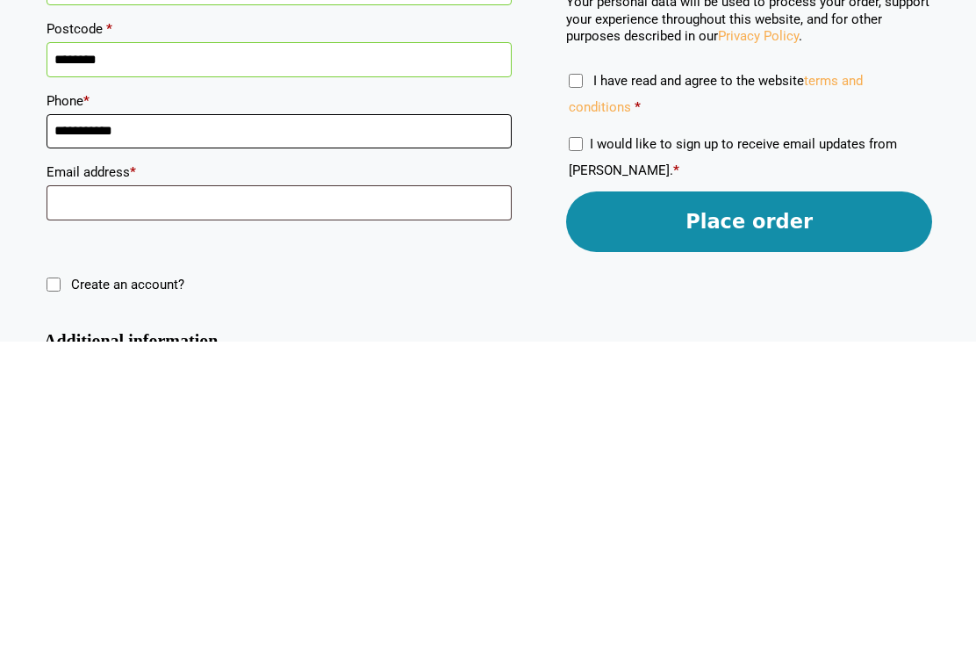
type input "**********"
click at [77, 515] on input "Email address *" at bounding box center [279, 532] width 465 height 35
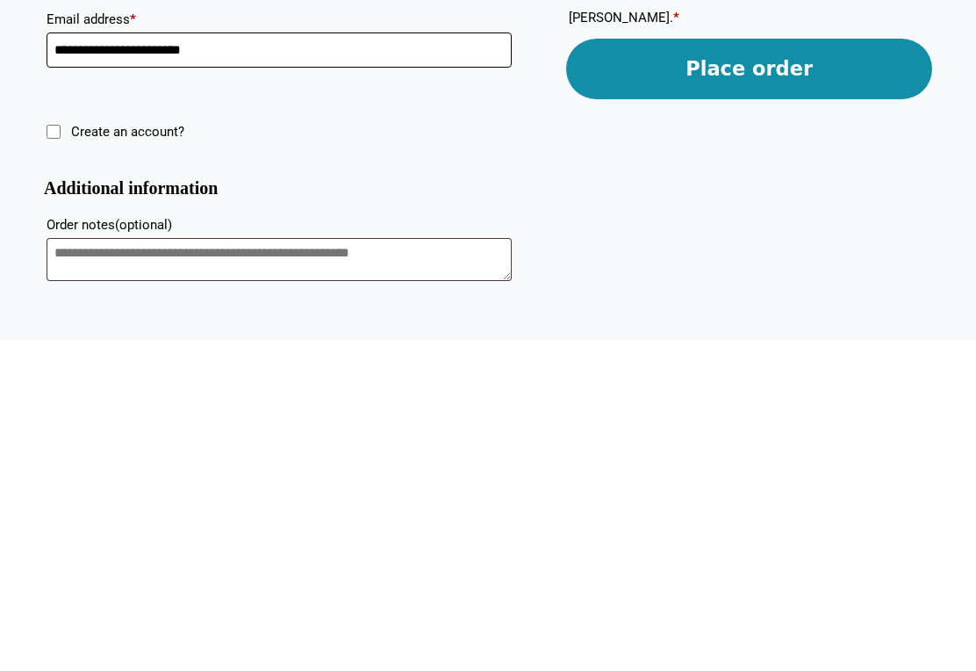
scroll to position [591, 0]
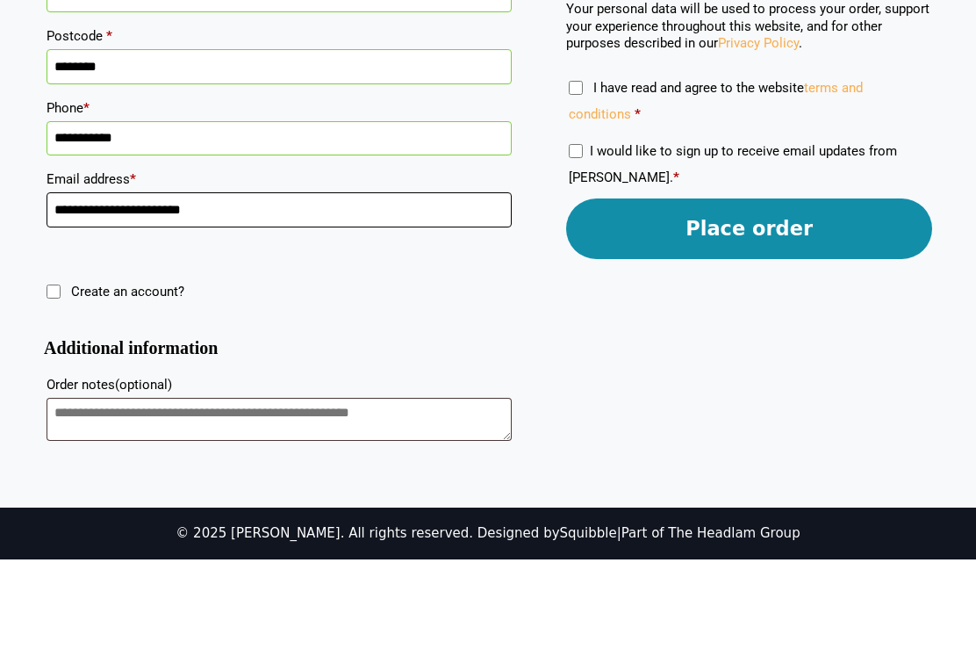
type input "**********"
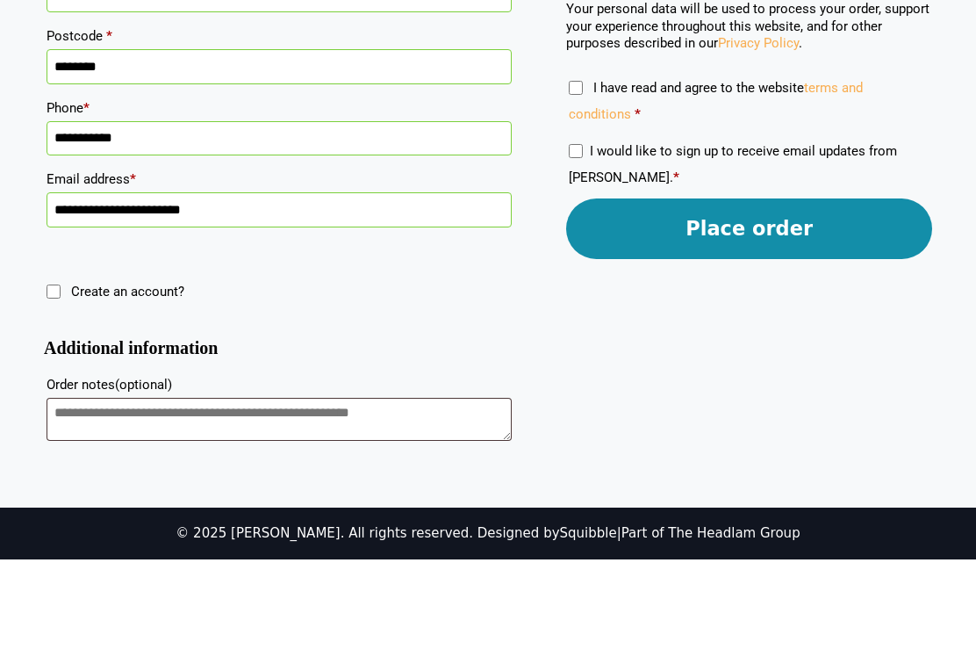
scroll to position [564, 0]
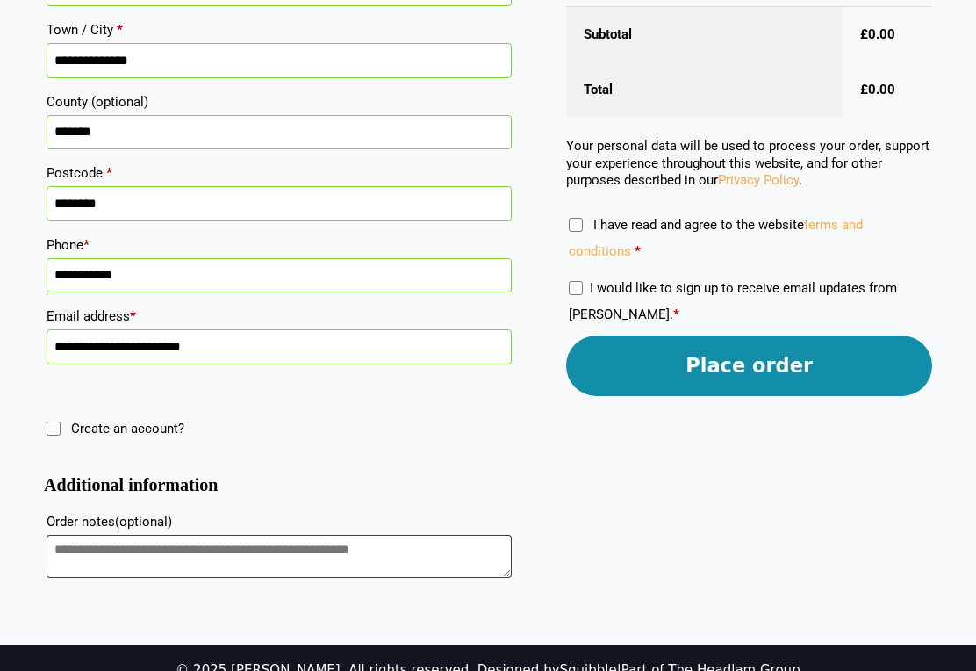
click at [798, 366] on button "Place order" at bounding box center [749, 365] width 366 height 61
